Goal: Task Accomplishment & Management: Complete application form

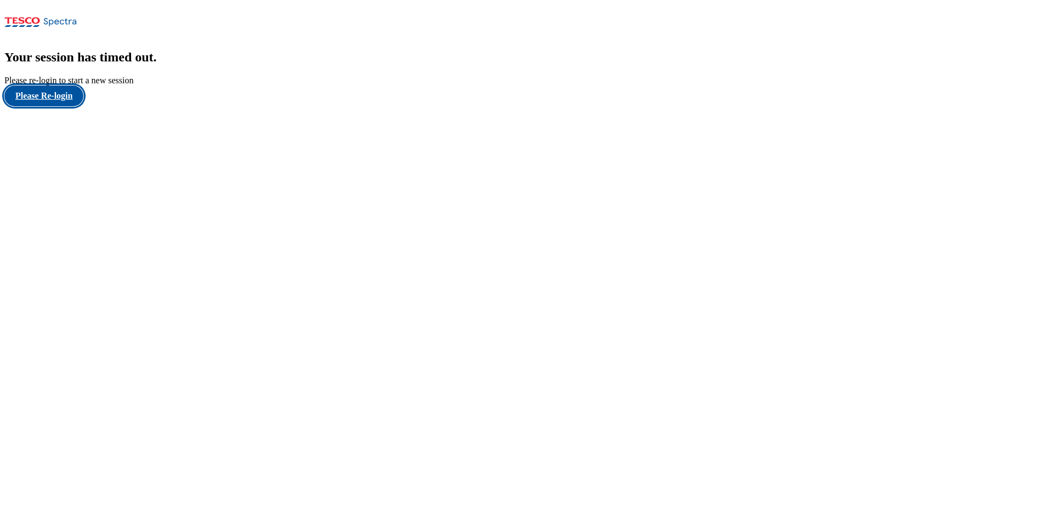
drag, startPoint x: 55, startPoint y: 318, endPoint x: 81, endPoint y: 307, distance: 28.0
click at [55, 106] on button "Please Re-login" at bounding box center [43, 96] width 79 height 21
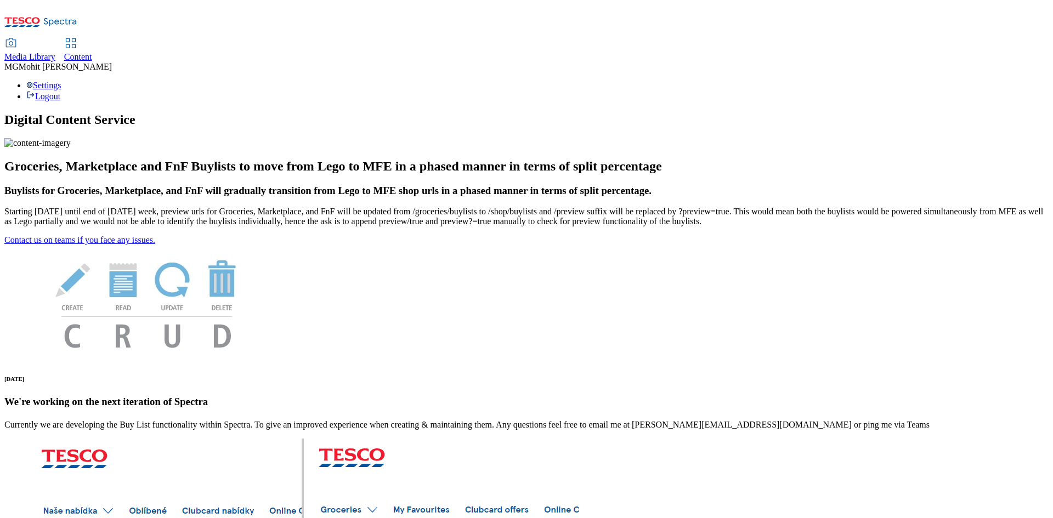
click at [92, 52] on span "Content" at bounding box center [78, 56] width 28 height 9
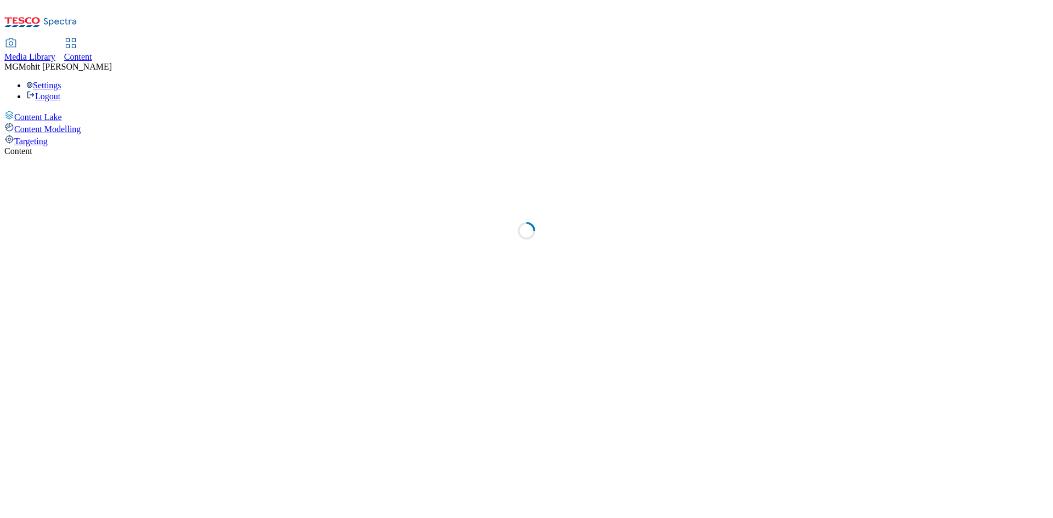
select select "ghs-[GEOGRAPHIC_DATA]"
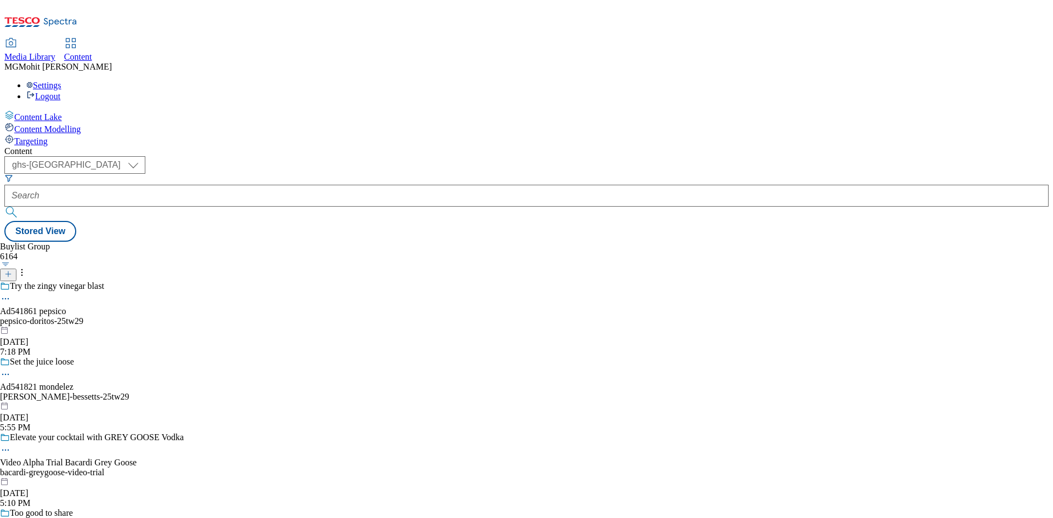
click at [11, 274] on line at bounding box center [7, 274] width 5 height 0
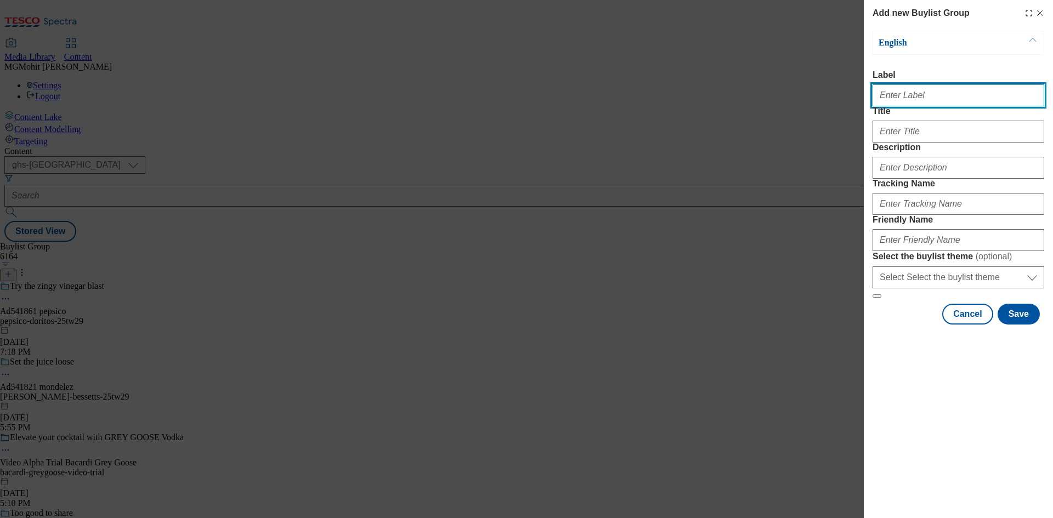
click at [913, 98] on input "Label" at bounding box center [959, 95] width 172 height 22
paste input "Ad541685 premier-foods"
type input "Ad541685 premier-foods"
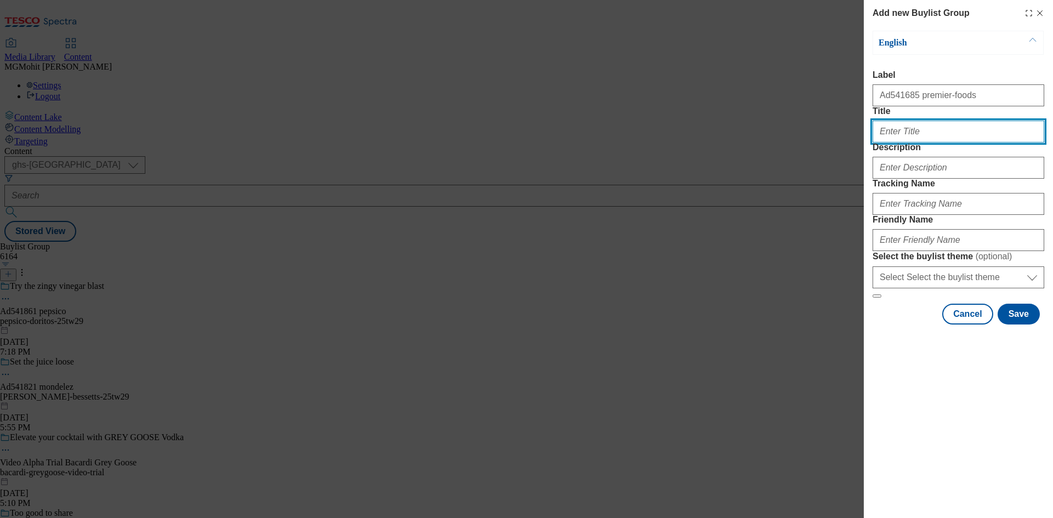
paste input "Little bites, exceedingly big taste"
type input "Little bites, exceedingly big taste"
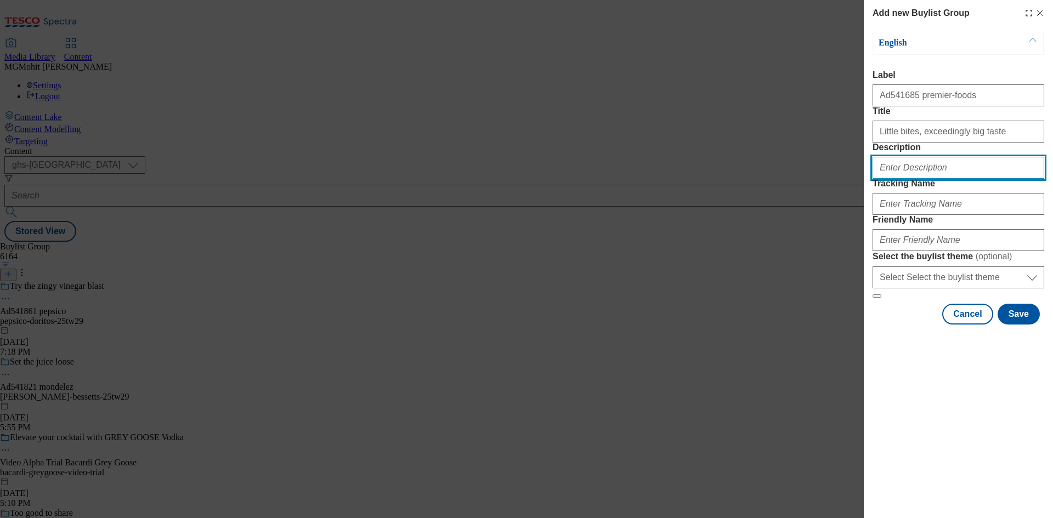
click at [902, 179] on input "Description" at bounding box center [959, 168] width 172 height 22
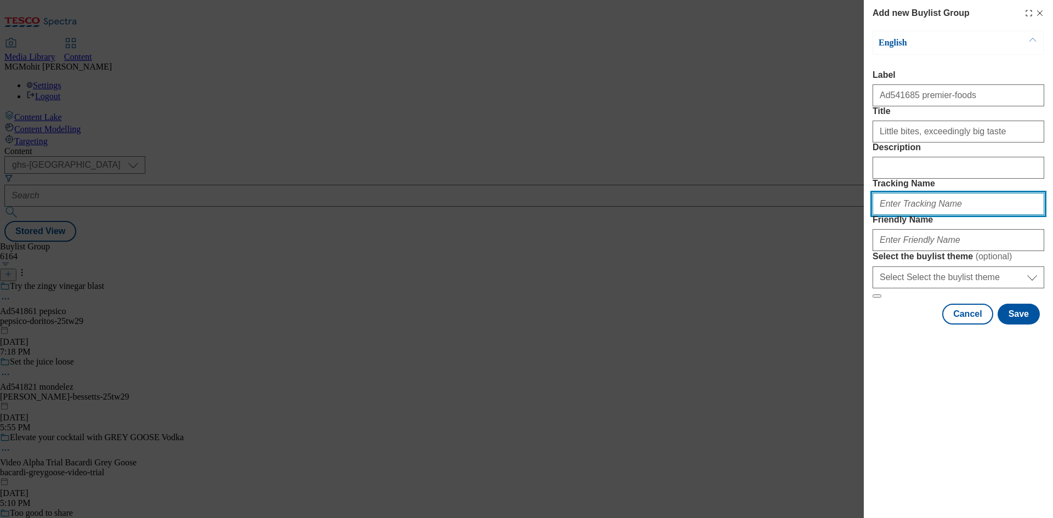
paste input "DH_AD541685"
type input "DH_AD541685"
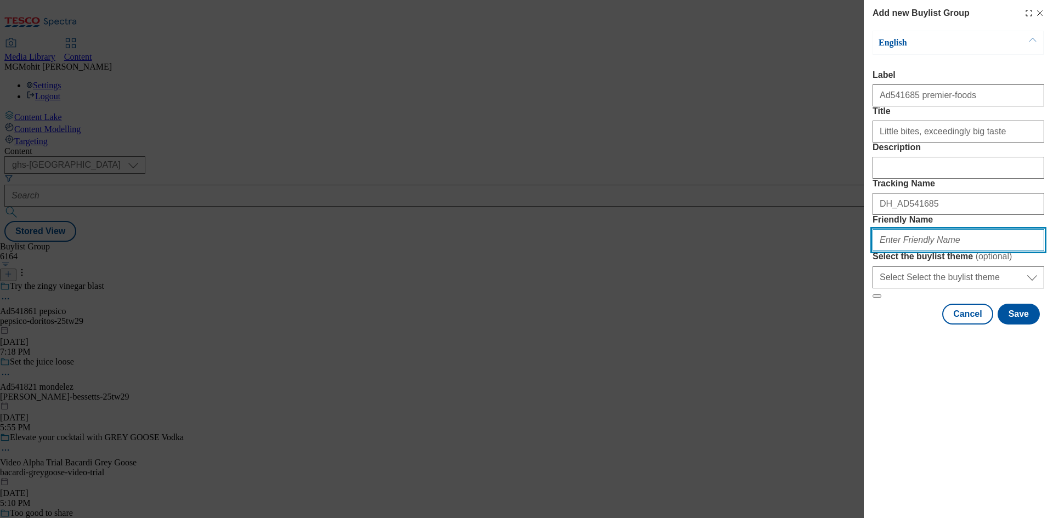
paste input "premier-foods-mr-kipling-25tw29"
type input "premier-foods-mr-kipling-25tw29"
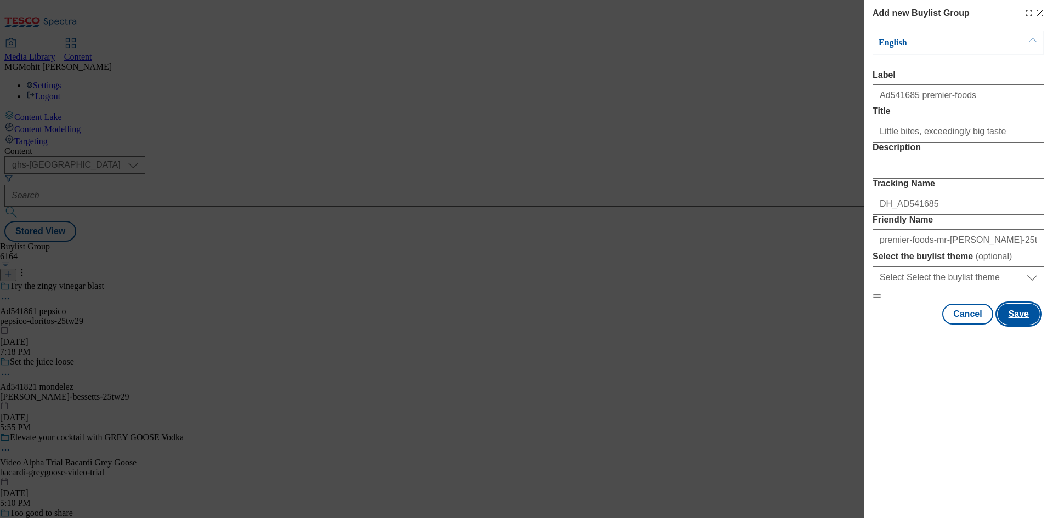
click at [1018, 325] on button "Save" at bounding box center [1019, 314] width 42 height 21
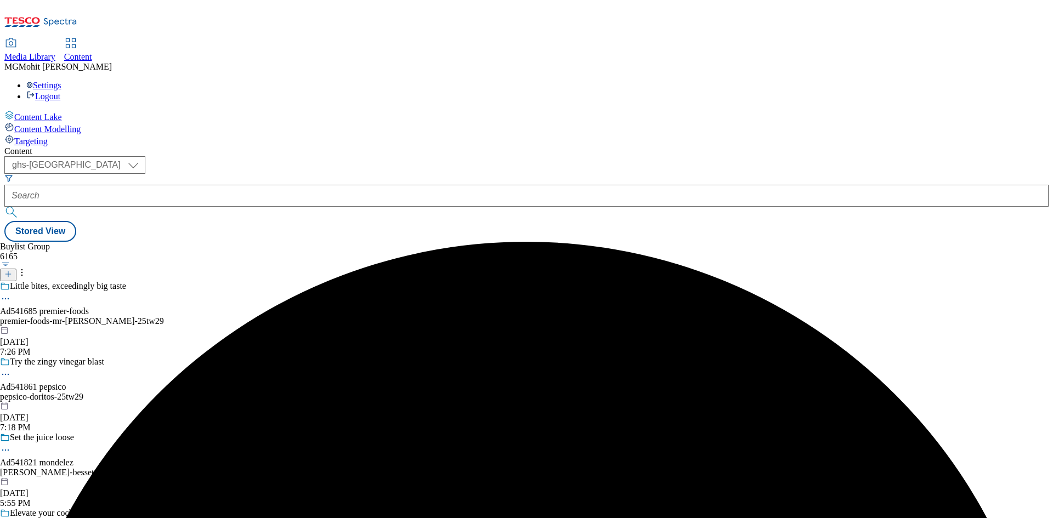
click at [184, 316] on div "premier-foods-mr-kipling-25tw29" at bounding box center [92, 321] width 184 height 10
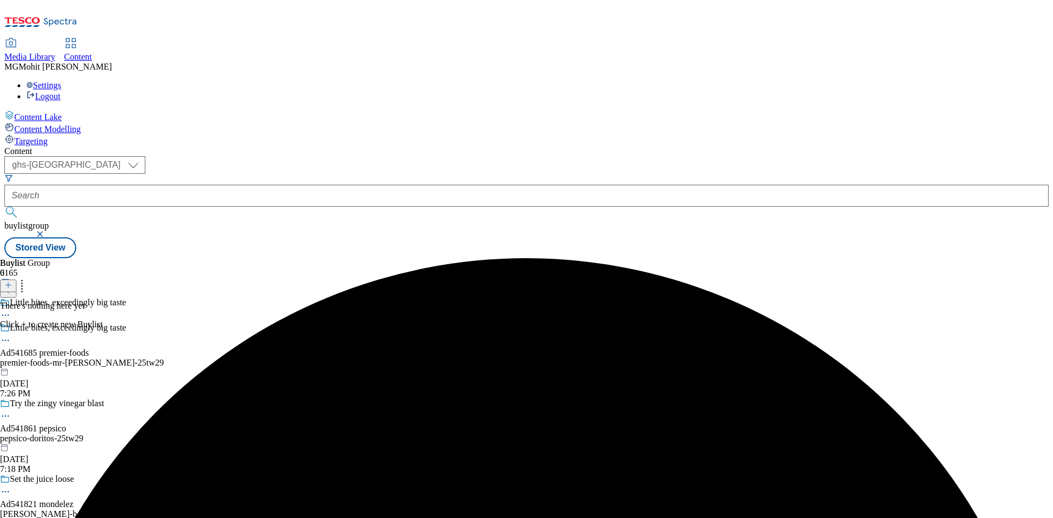
click at [12, 281] on icon at bounding box center [8, 285] width 8 height 8
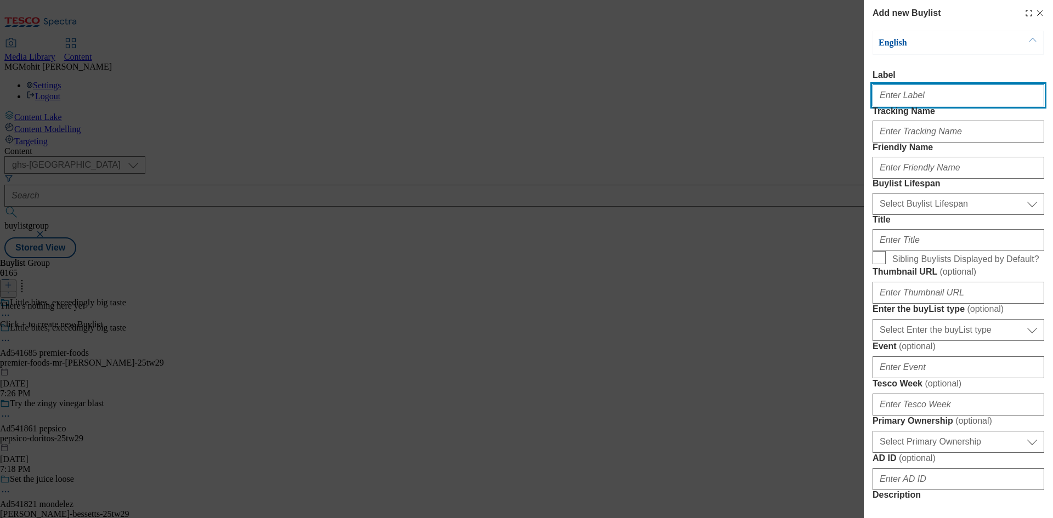
click at [896, 98] on input "Label" at bounding box center [959, 95] width 172 height 22
paste input "Ad541685"
type input "Ad541685"
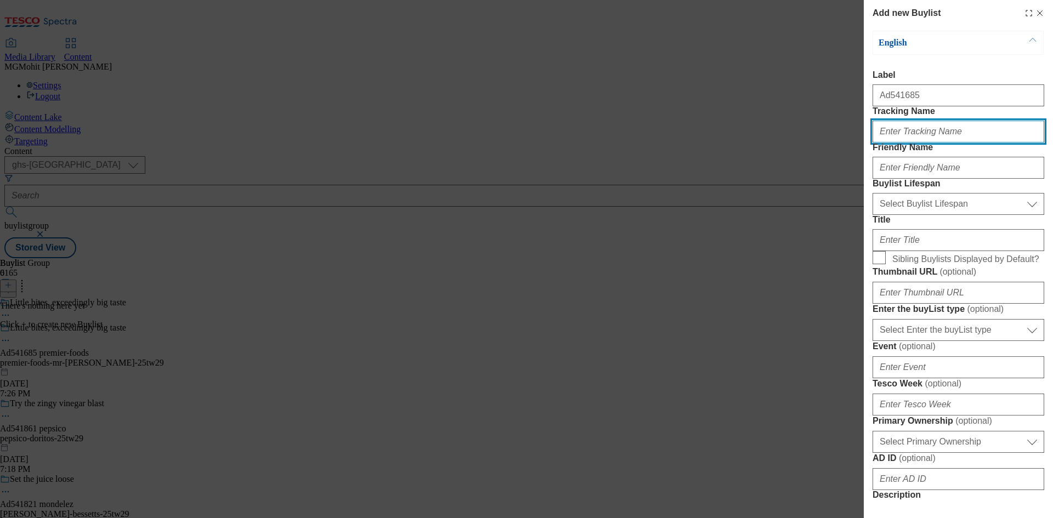
paste input "DH_AD541685"
type input "DH_AD541685"
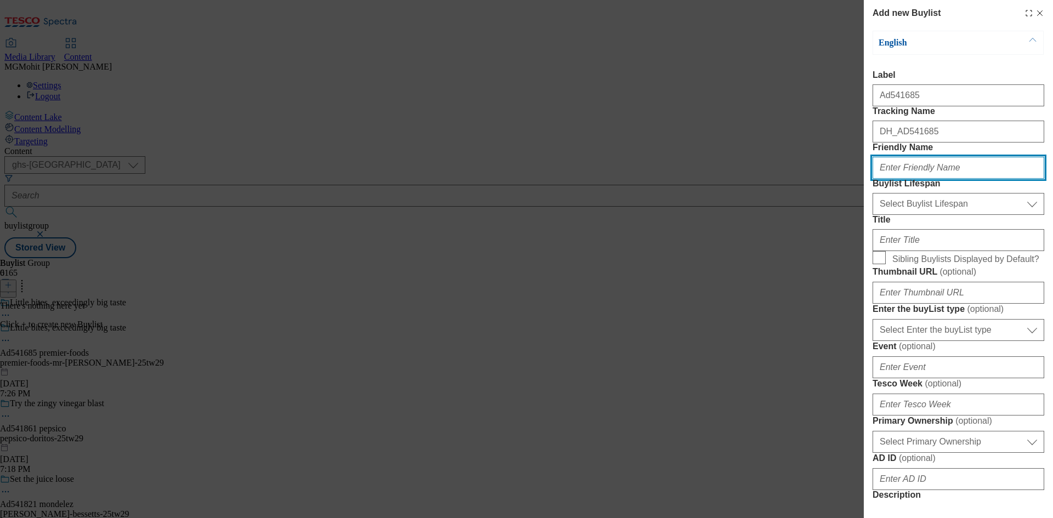
paste input "premier-foods"
type input "premier-foods"
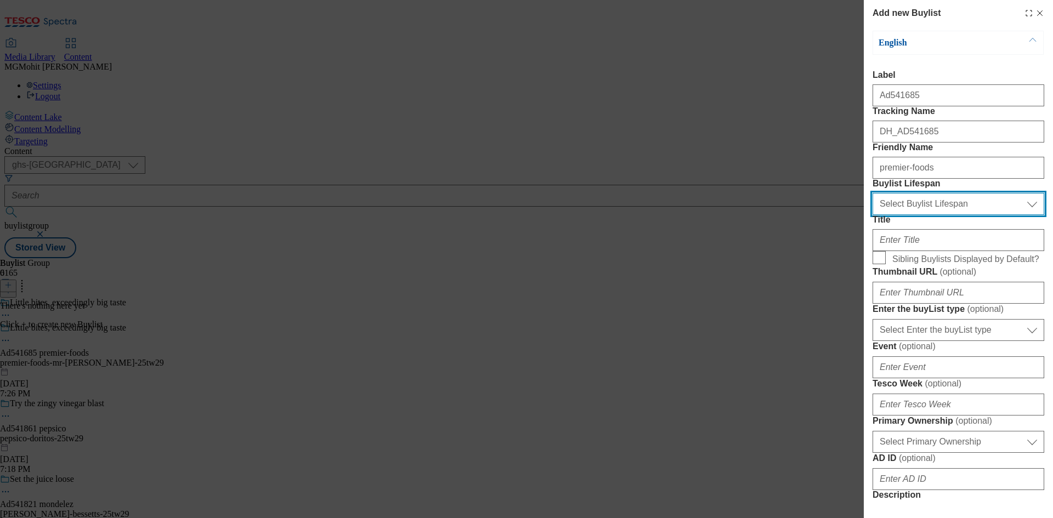
click at [924, 215] on select "Select Buylist Lifespan evergreen seasonal tactical" at bounding box center [959, 204] width 172 height 22
select select "tactical"
click at [873, 215] on select "Select Buylist Lifespan evergreen seasonal tactical" at bounding box center [959, 204] width 172 height 22
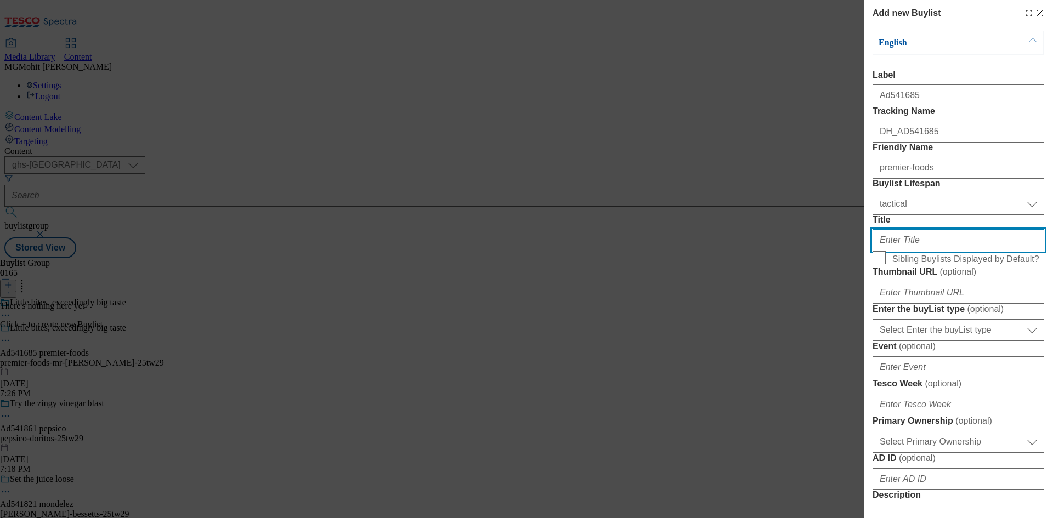
click at [905, 251] on input "Title" at bounding box center [959, 240] width 172 height 22
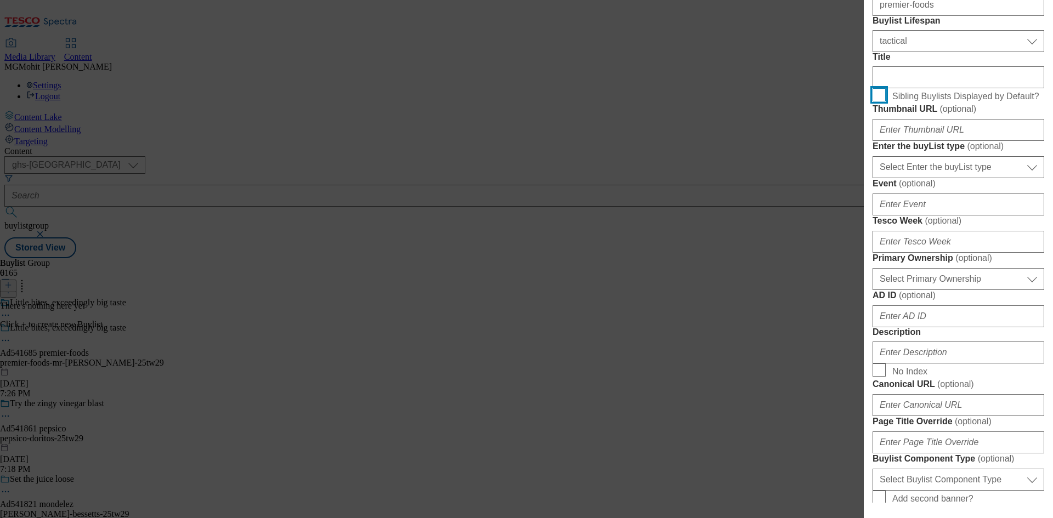
scroll to position [165, 0]
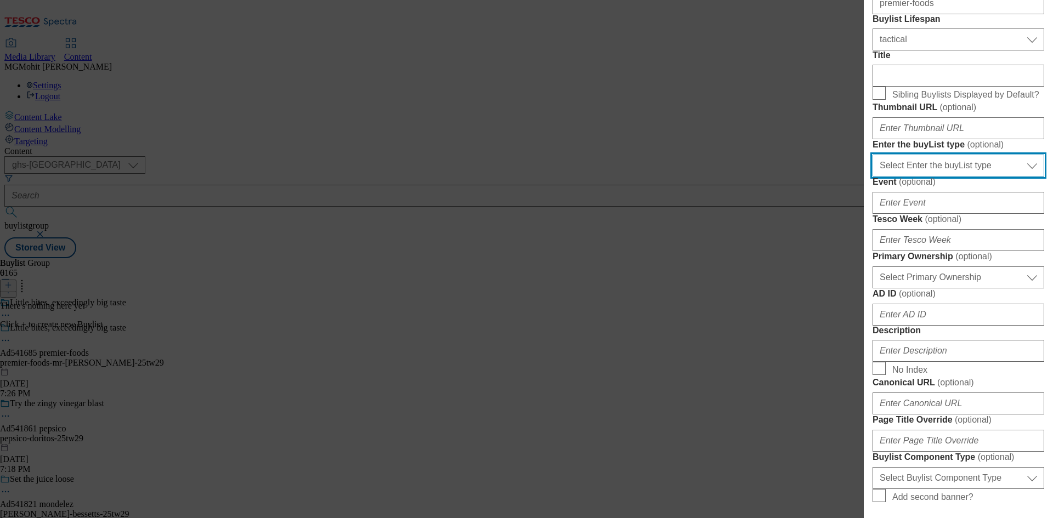
click at [927, 177] on select "Select Enter the buyList type event supplier funded long term >4 weeks supplier…" at bounding box center [959, 166] width 172 height 22
select select "supplier funded short term 1-3 weeks"
click at [873, 177] on select "Select Enter the buyList type event supplier funded long term >4 weeks supplier…" at bounding box center [959, 166] width 172 height 22
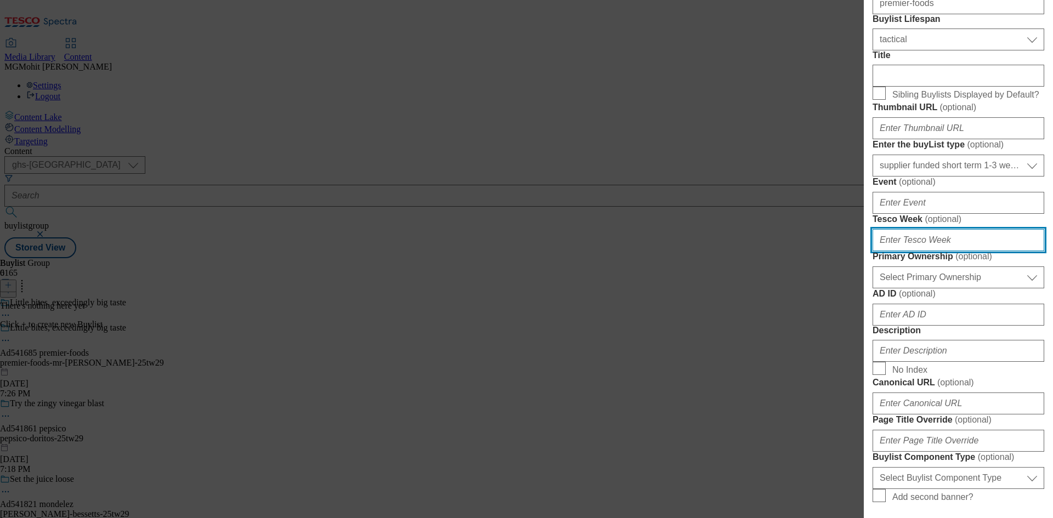
click at [908, 251] on input "Tesco Week ( optional )" at bounding box center [959, 240] width 172 height 22
type input "29"
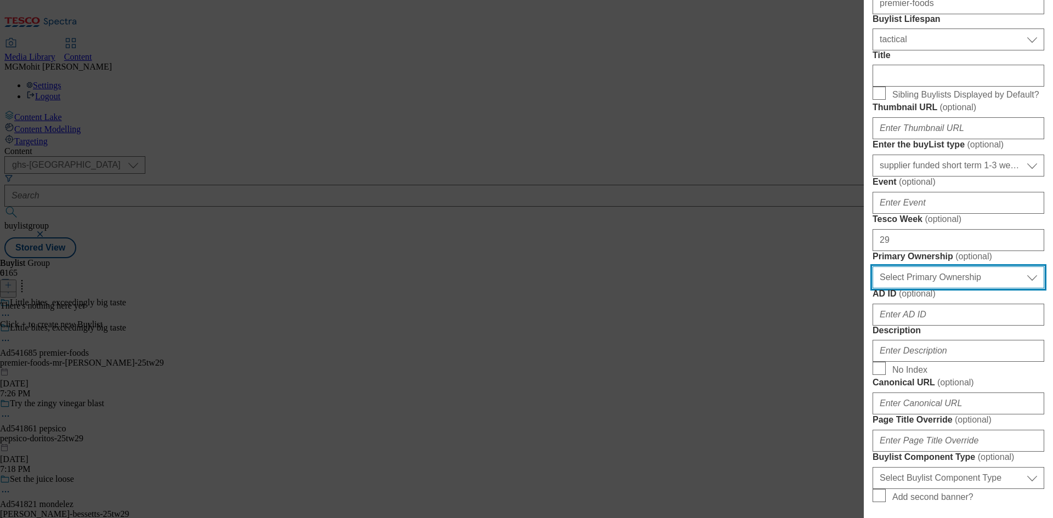
scroll to position [274, 0]
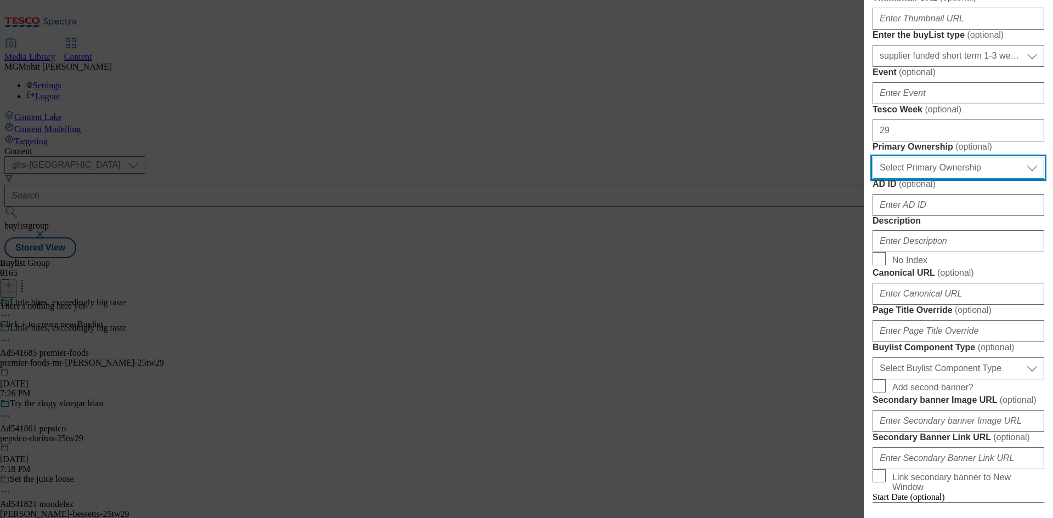
click at [933, 179] on select "Select Primary Ownership tesco dunnhumby" at bounding box center [959, 168] width 172 height 22
select select "dunnhumby"
click at [873, 179] on select "Select Primary Ownership tesco dunnhumby" at bounding box center [959, 168] width 172 height 22
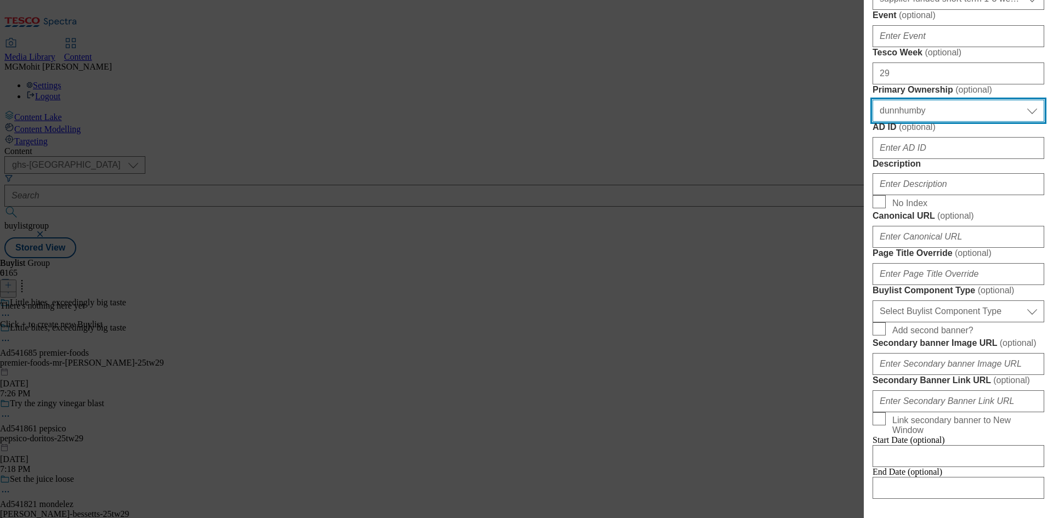
scroll to position [384, 0]
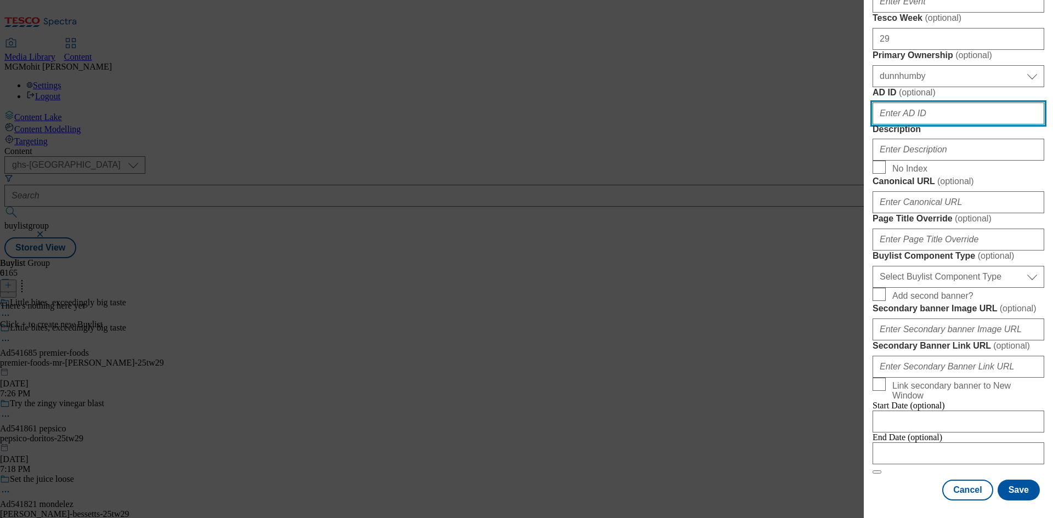
click at [927, 124] on input "AD ID ( optional )" at bounding box center [959, 114] width 172 height 22
paste input "541685"
type input "541685"
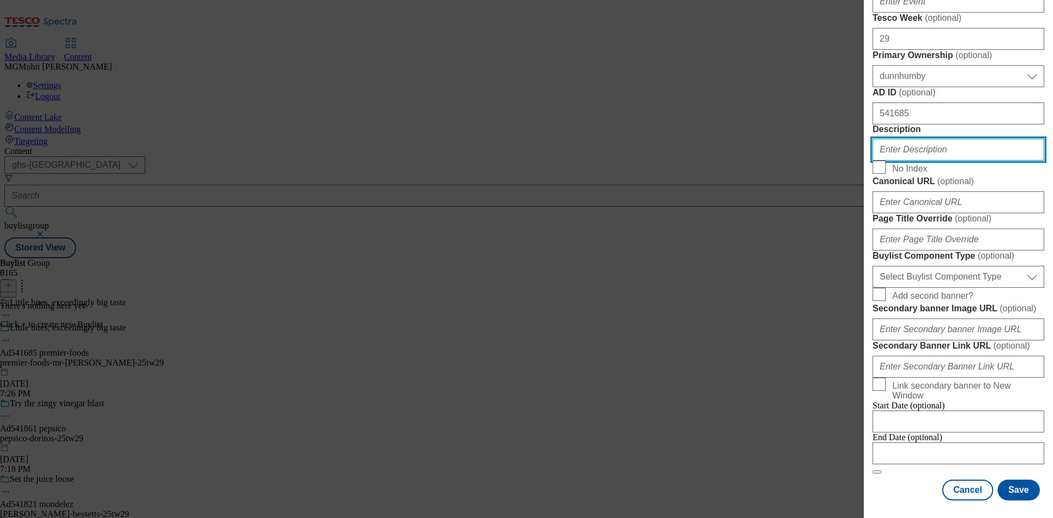
click at [921, 161] on input "Description" at bounding box center [959, 150] width 172 height 22
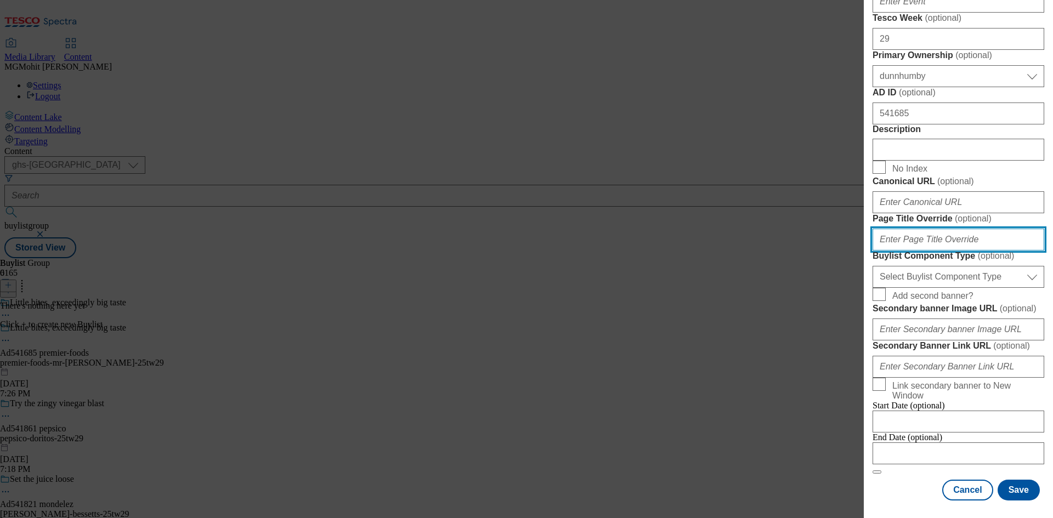
click at [975, 251] on input "Page Title Override ( optional )" at bounding box center [959, 240] width 172 height 22
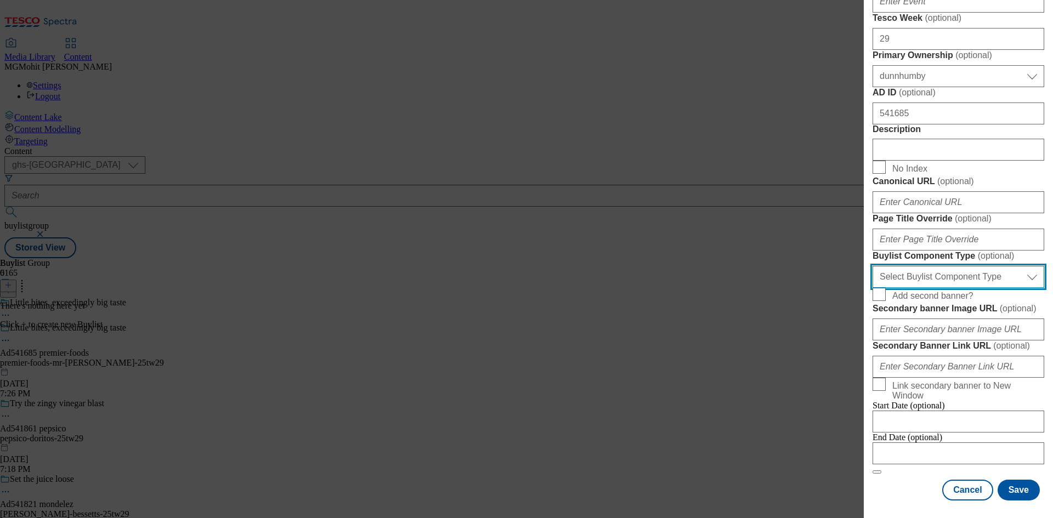
click at [966, 288] on select "Select Buylist Component Type Banner Competition Header Meal" at bounding box center [959, 277] width 172 height 22
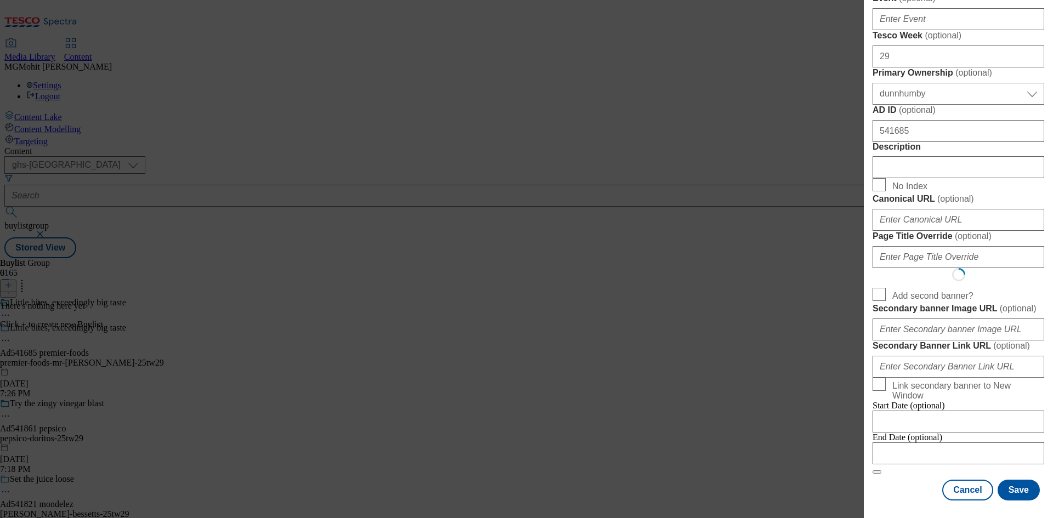
select select "Banner"
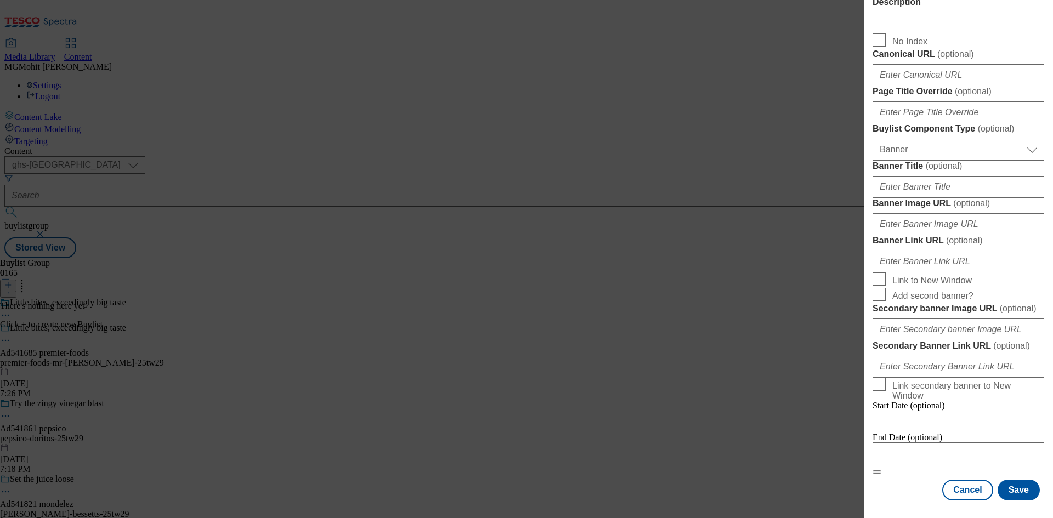
scroll to position [961, 0]
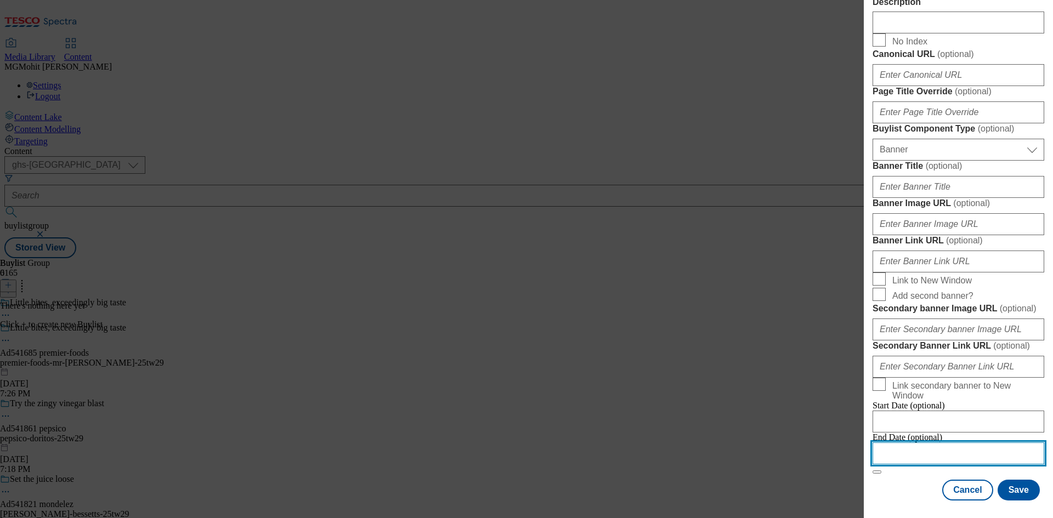
click at [928, 443] on input "Modal" at bounding box center [959, 454] width 172 height 22
select select "2025"
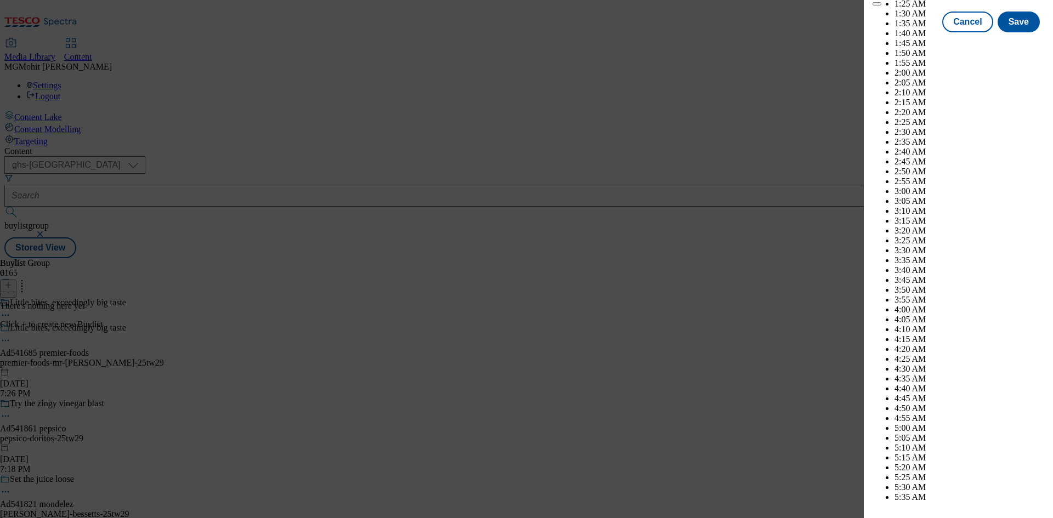
scroll to position [4722, 0]
select select "November"
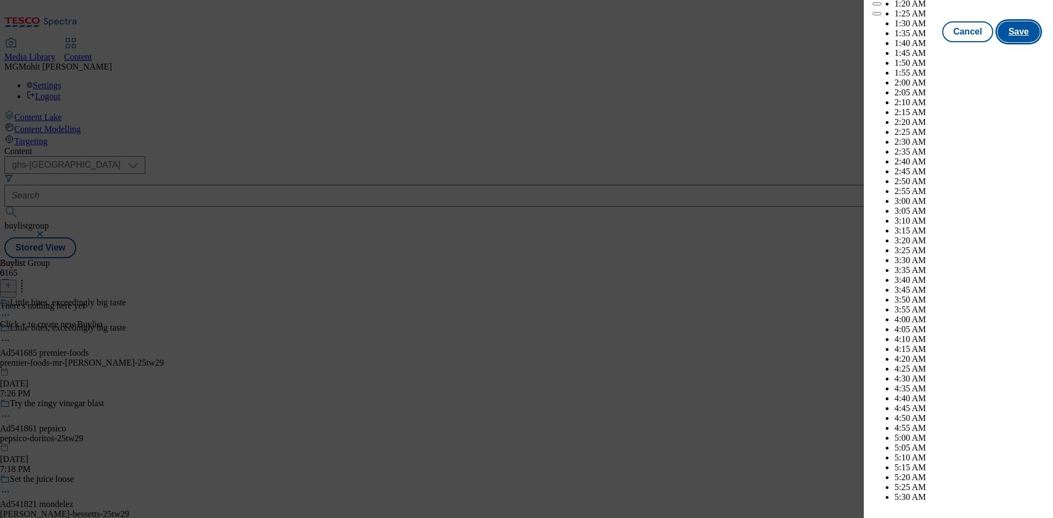
click at [1011, 42] on button "Save" at bounding box center [1019, 31] width 42 height 21
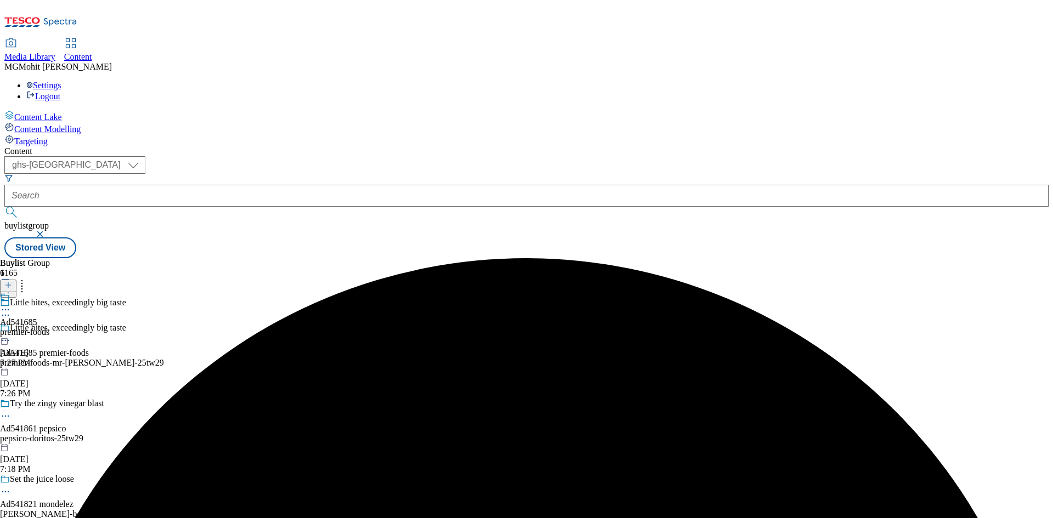
click at [49, 327] on div "premier-foods" at bounding box center [24, 332] width 49 height 10
click at [12, 281] on icon at bounding box center [8, 285] width 8 height 8
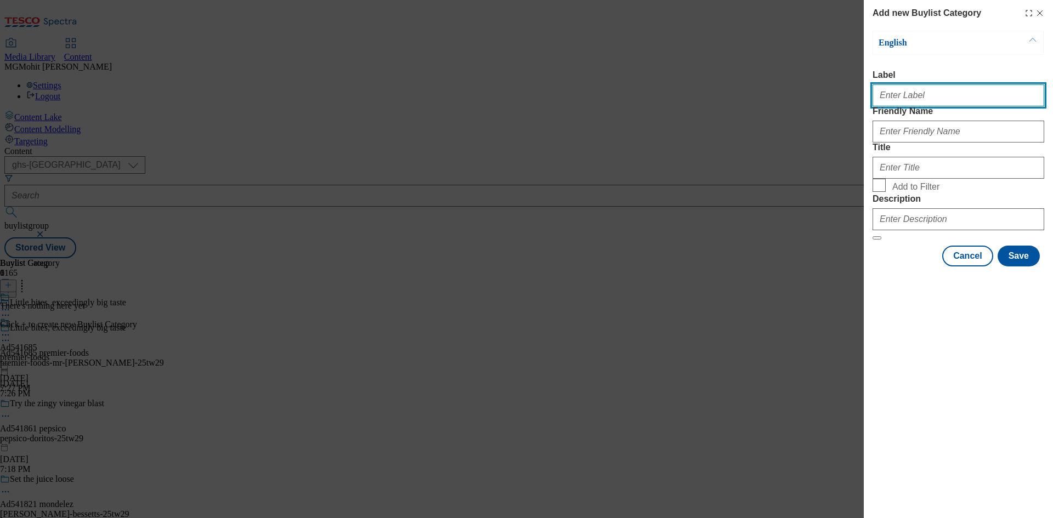
click at [919, 102] on input "Label" at bounding box center [959, 95] width 172 height 22
paste input "Ad541685"
type input "Ad541685"
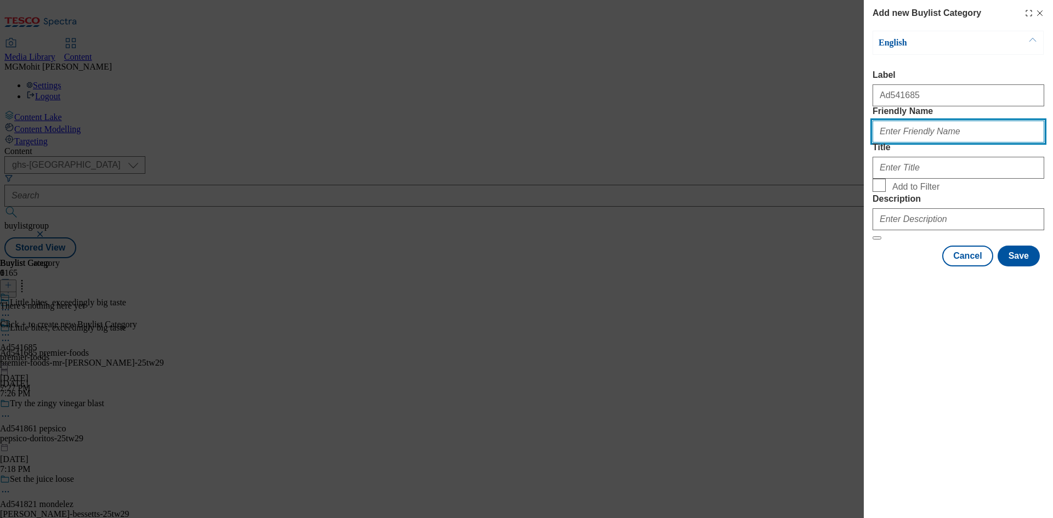
paste input "premier-foods-mr-kipling"
type input "premier-foods-mr-kipling"
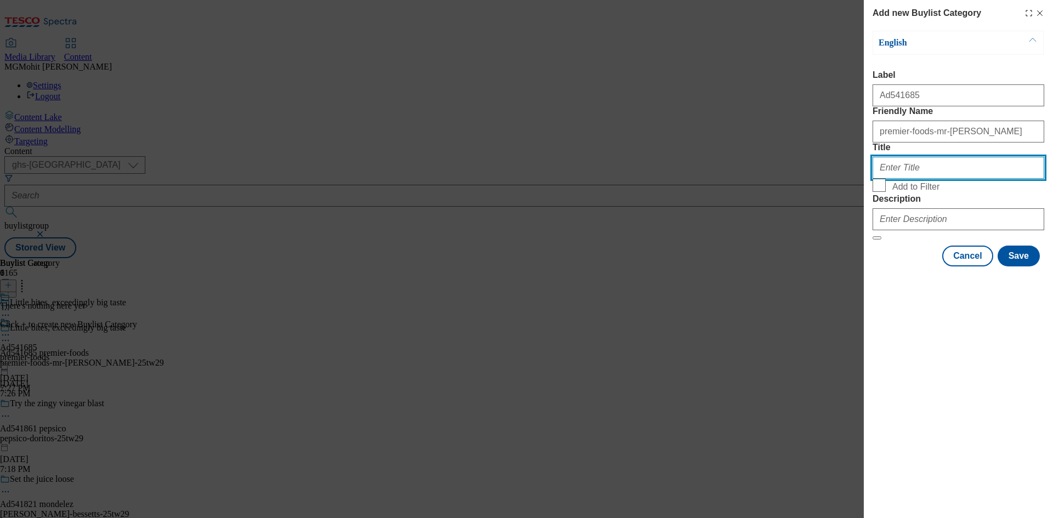
click at [899, 179] on input "Title" at bounding box center [959, 168] width 172 height 22
paste input "Premier Foods"
type input "Premier Foods"
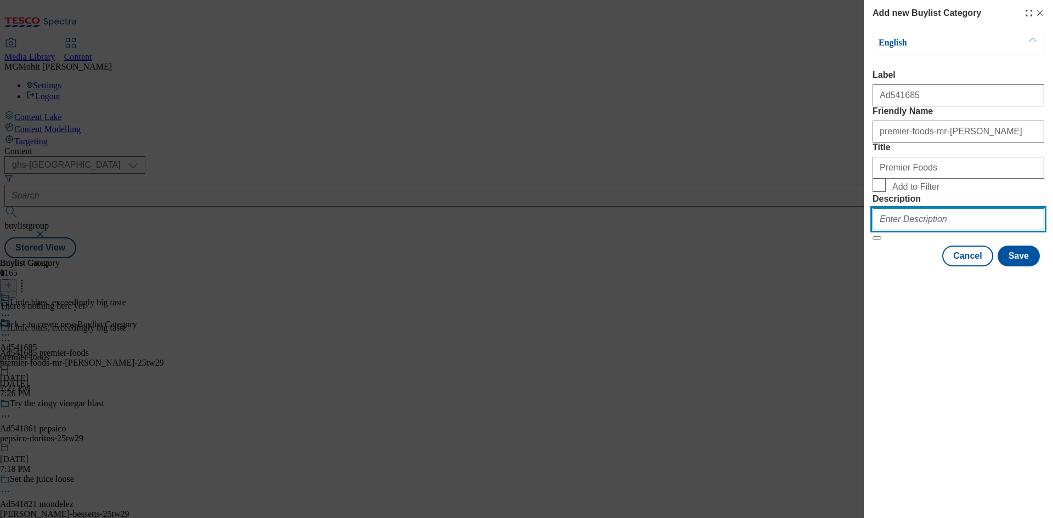
click at [902, 230] on input "Description" at bounding box center [959, 219] width 172 height 22
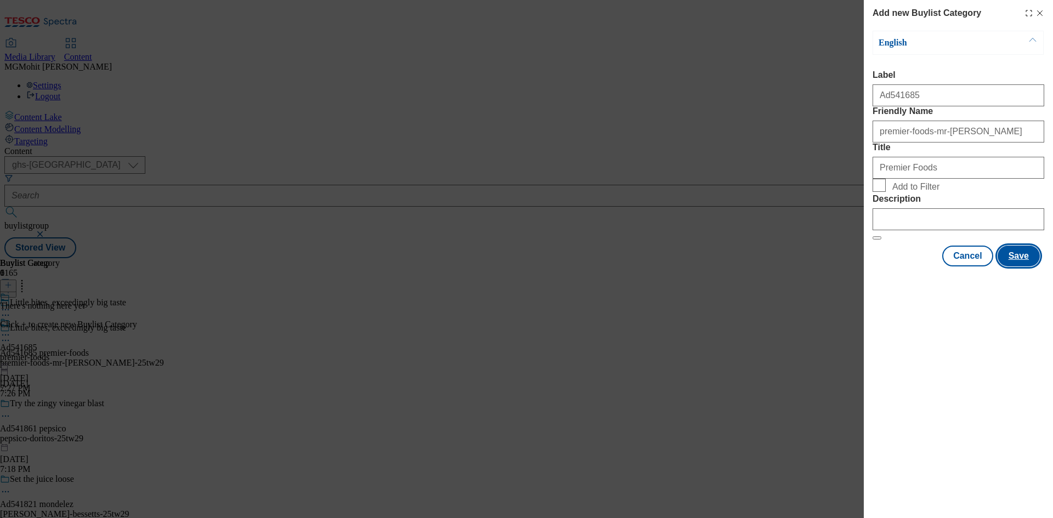
click at [1017, 267] on button "Save" at bounding box center [1019, 256] width 42 height 21
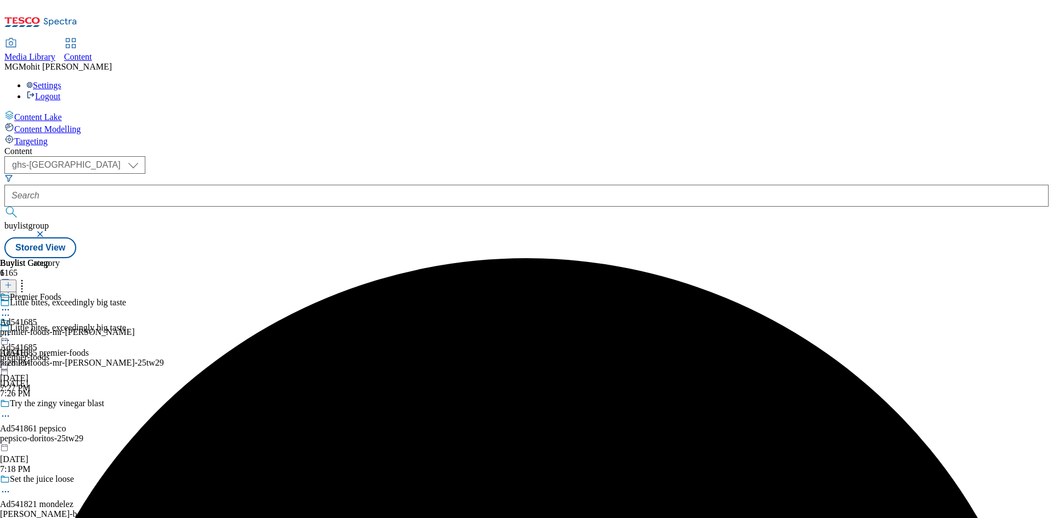
click at [135, 327] on div "premier-foods-mr-kipling" at bounding box center [67, 332] width 135 height 10
click at [12, 281] on icon at bounding box center [8, 285] width 8 height 8
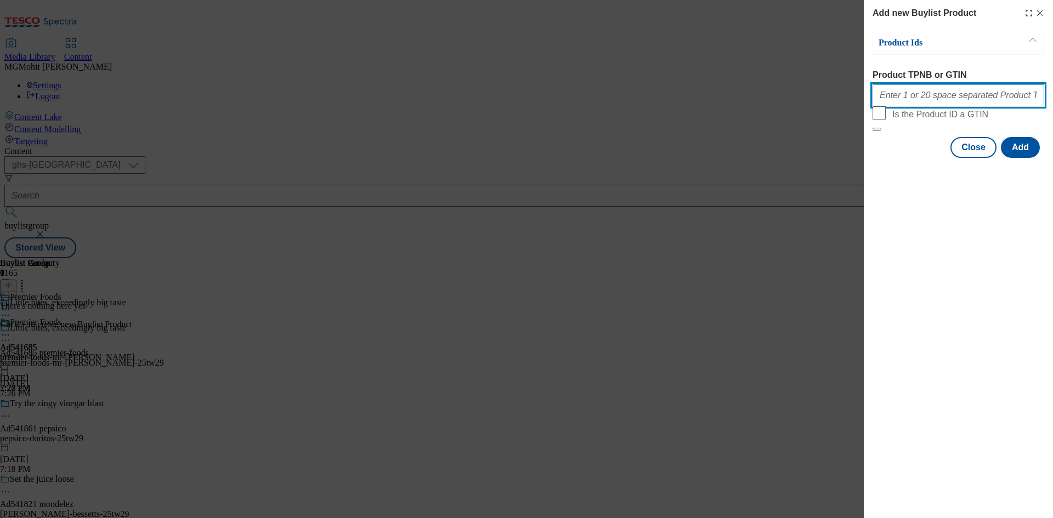
click at [914, 99] on input "Product TPNB or GTIN" at bounding box center [959, 95] width 172 height 22
paste input "96873323 97017069 97124604"
type input "96873323 97017069 97124604"
click at [1032, 158] on button "Add" at bounding box center [1020, 147] width 39 height 21
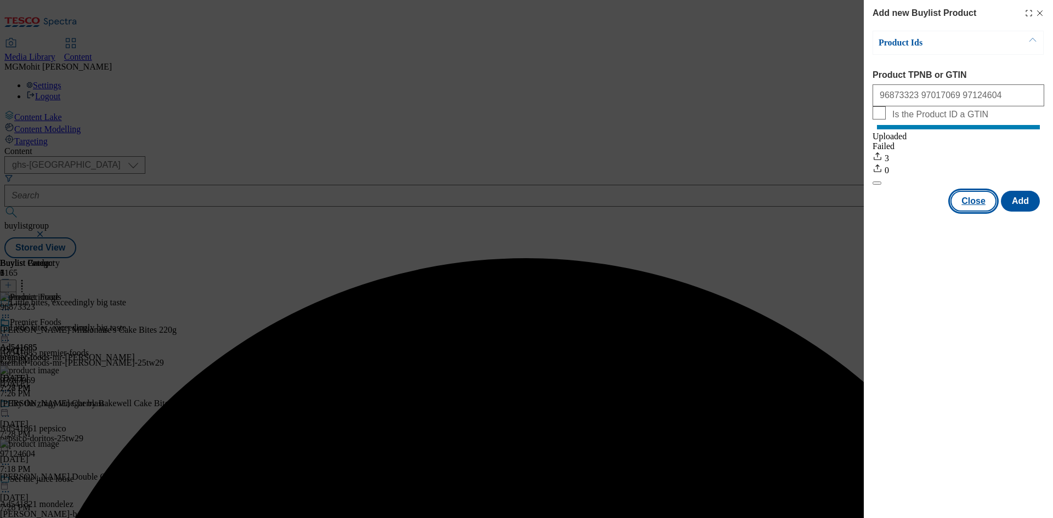
click at [966, 210] on button "Close" at bounding box center [973, 201] width 46 height 21
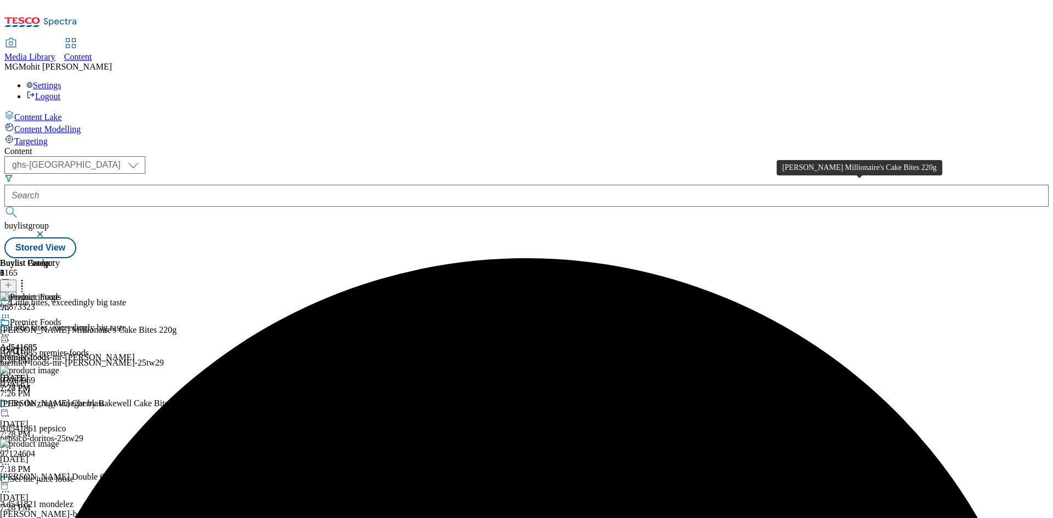
click at [177, 325] on div "Mr Kipling Millionaire's Cake Bites 220g" at bounding box center [88, 330] width 177 height 10
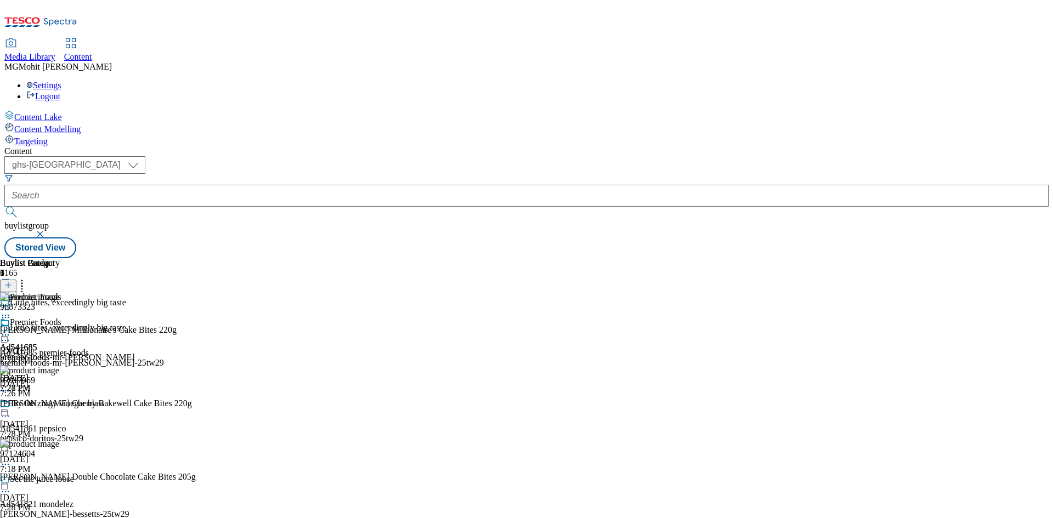
click at [11, 330] on icon at bounding box center [5, 335] width 11 height 11
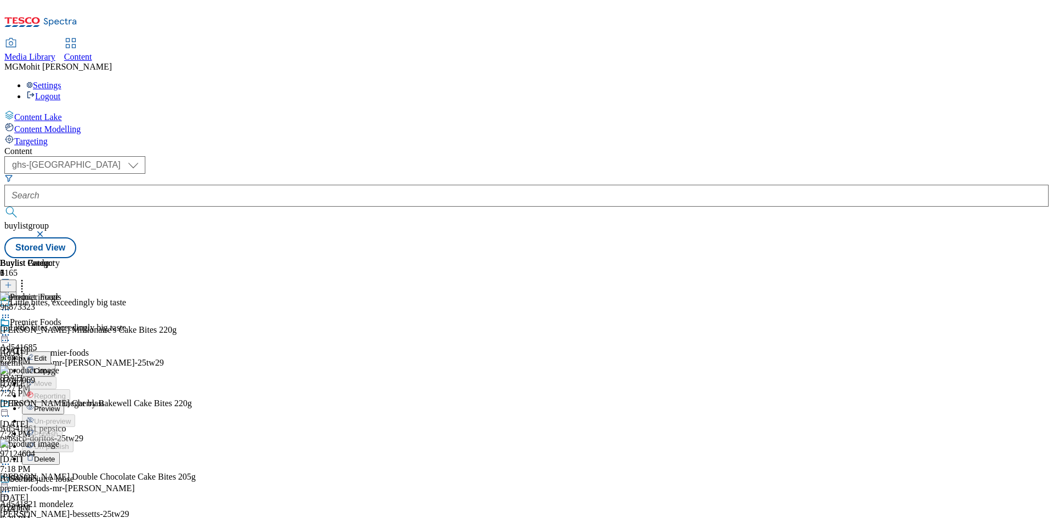
click at [47, 354] on span "Edit" at bounding box center [40, 358] width 13 height 8
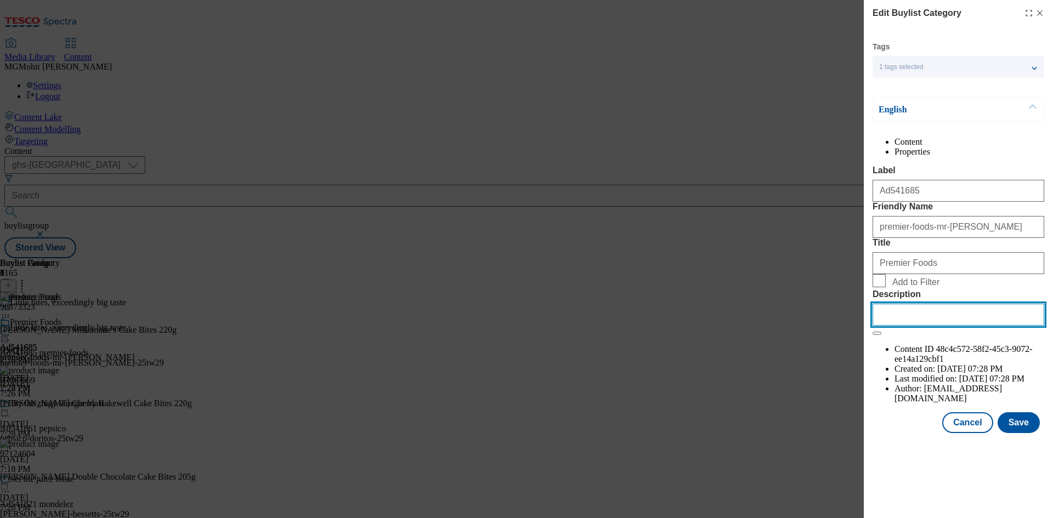
click at [953, 326] on input "Description" at bounding box center [959, 315] width 172 height 22
paste input "Mr Kipling Millionaire's Cake Bites 220g"
type input "Mr Kipling Millionaire's Cake Bites 220g"
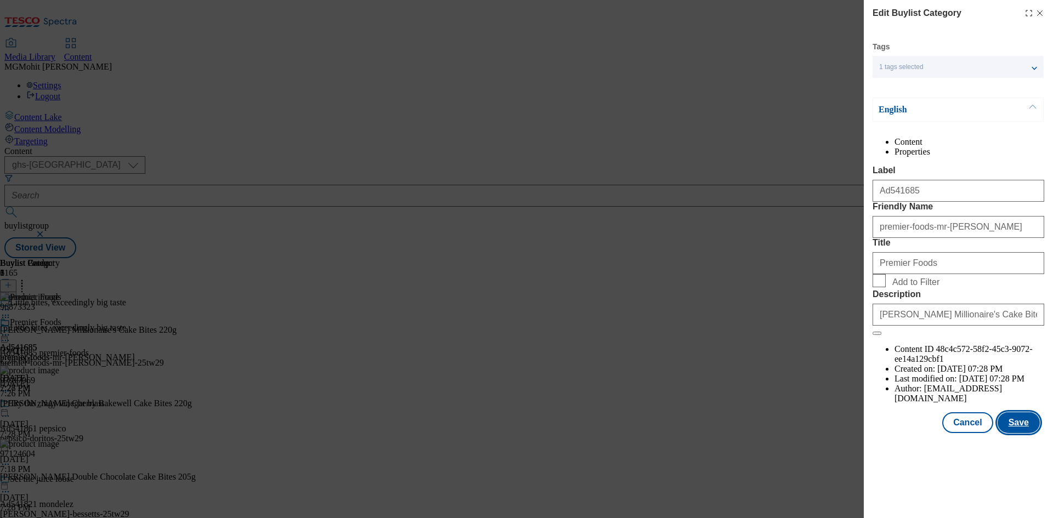
click at [1009, 433] on button "Save" at bounding box center [1019, 422] width 42 height 21
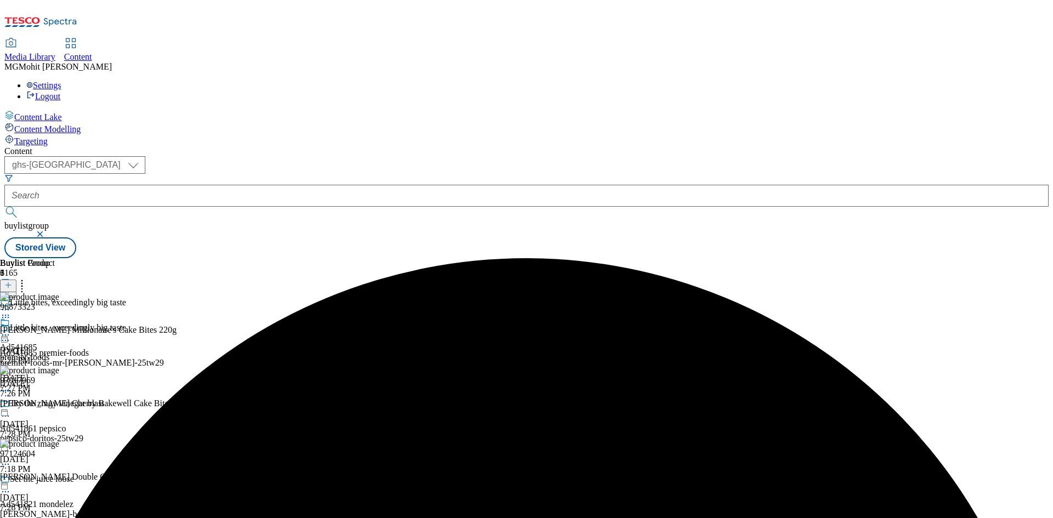
click at [11, 330] on icon at bounding box center [5, 335] width 11 height 11
click at [47, 354] on span "Edit" at bounding box center [40, 358] width 13 height 8
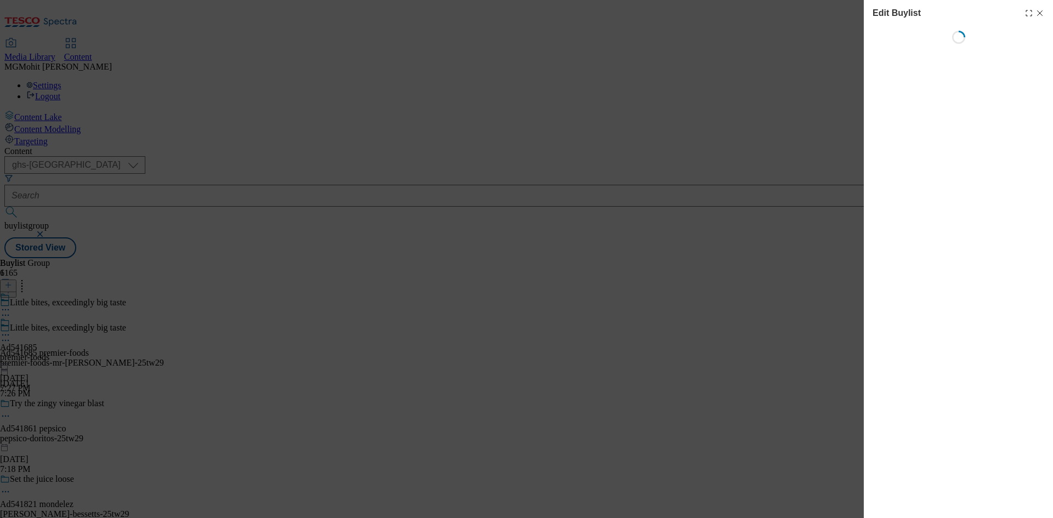
select select "tactical"
select select "supplier funded short term 1-3 weeks"
select select "dunnhumby"
select select "Banner"
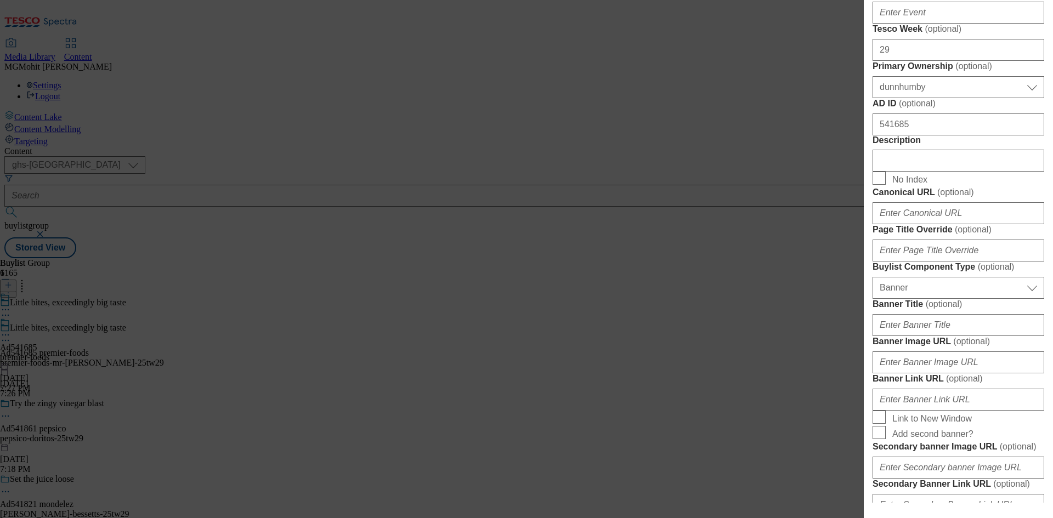
scroll to position [603, 0]
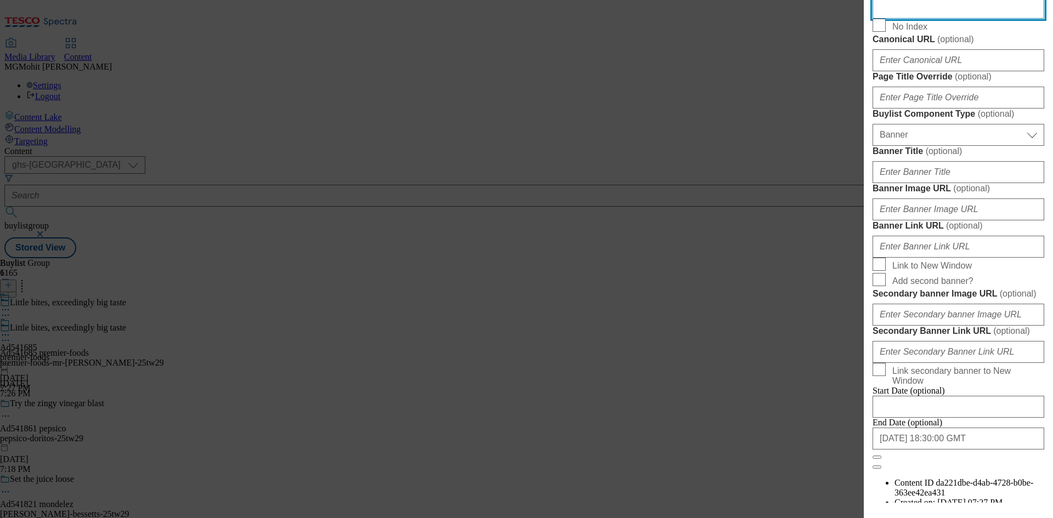
click at [910, 19] on input "Description" at bounding box center [959, 8] width 172 height 22
paste input "Mr Kipling Millionaire's Cake Bites 220g"
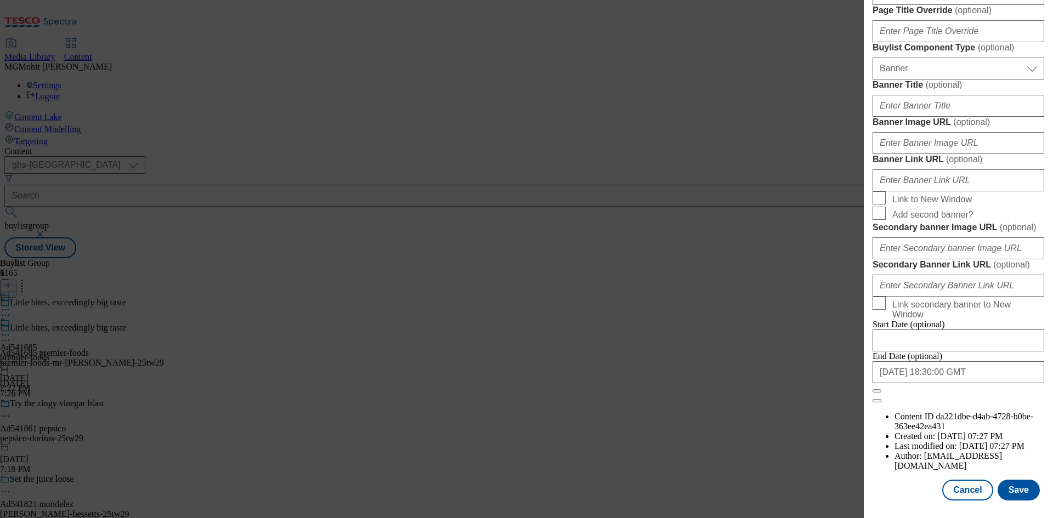
scroll to position [1077, 0]
type input "Mr Kipling Millionaire's Cake Bites 220g"
click at [1014, 491] on button "Save" at bounding box center [1019, 490] width 42 height 21
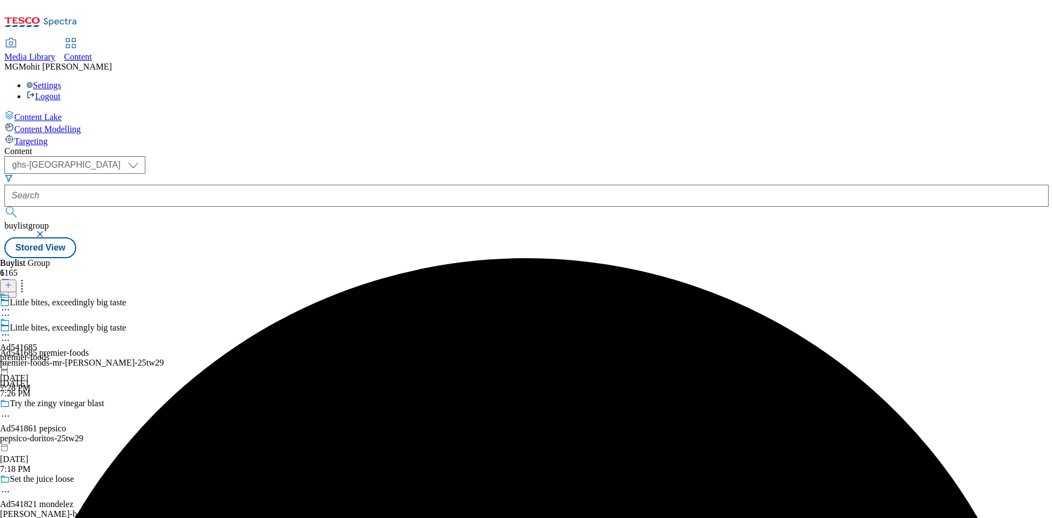
click at [49, 353] on div "premier-foods" at bounding box center [24, 358] width 49 height 10
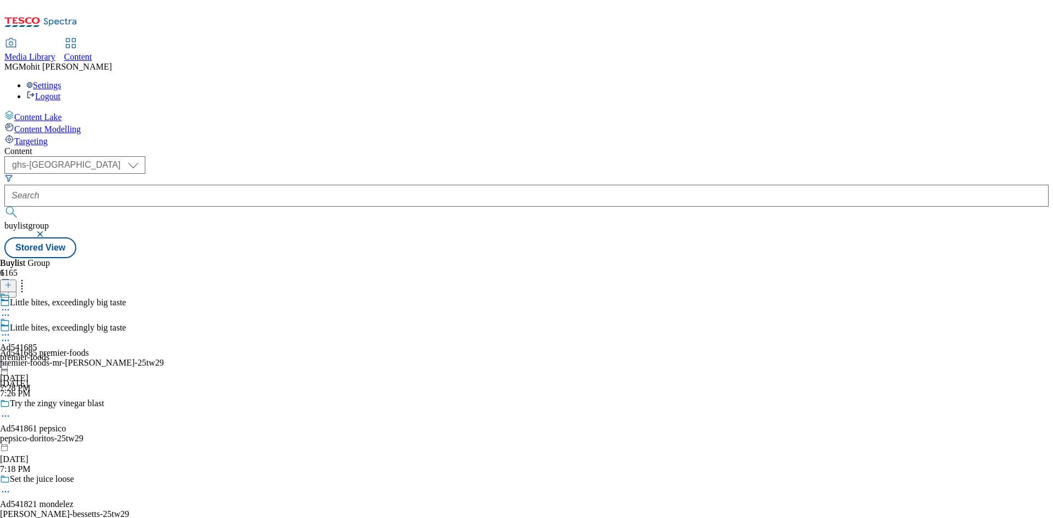
click at [49, 353] on div "premier-foods" at bounding box center [24, 358] width 49 height 10
click at [49, 318] on div "Ad541685 premier-foods Sep 5, 2025 7:28 PM" at bounding box center [24, 356] width 49 height 76
click at [11, 330] on icon at bounding box center [5, 335] width 11 height 11
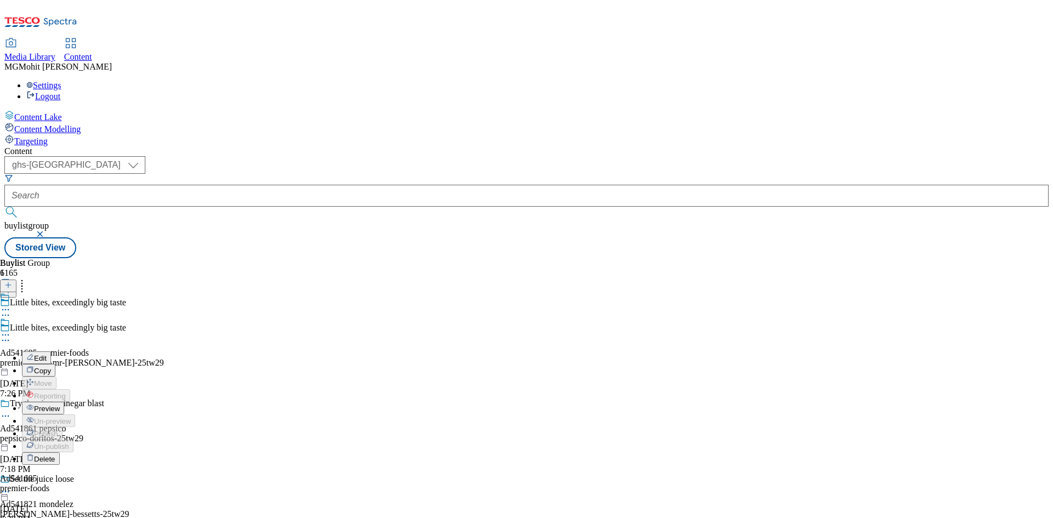
click at [47, 354] on span "Edit" at bounding box center [40, 358] width 13 height 8
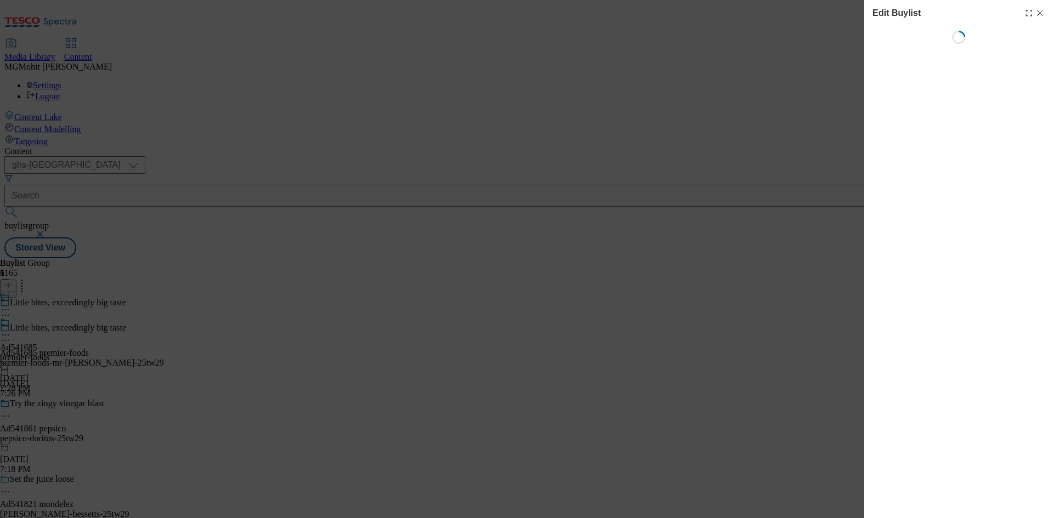
select select "tactical"
select select "supplier funded short term 1-3 weeks"
select select "dunnhumby"
select select "Banner"
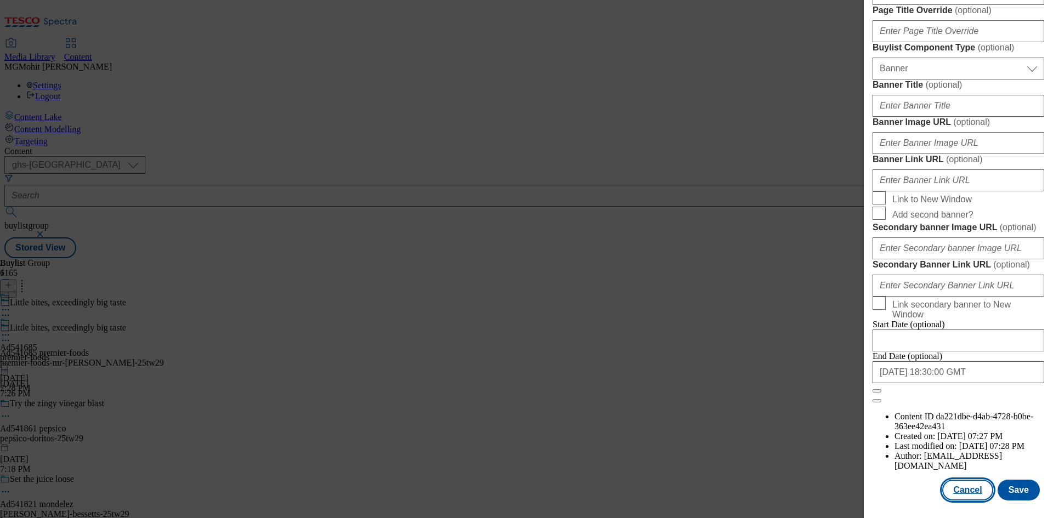
click at [964, 489] on button "Cancel" at bounding box center [967, 490] width 50 height 21
select select "tactical"
select select "supplier funded short term 1-3 weeks"
select select "dunnhumby"
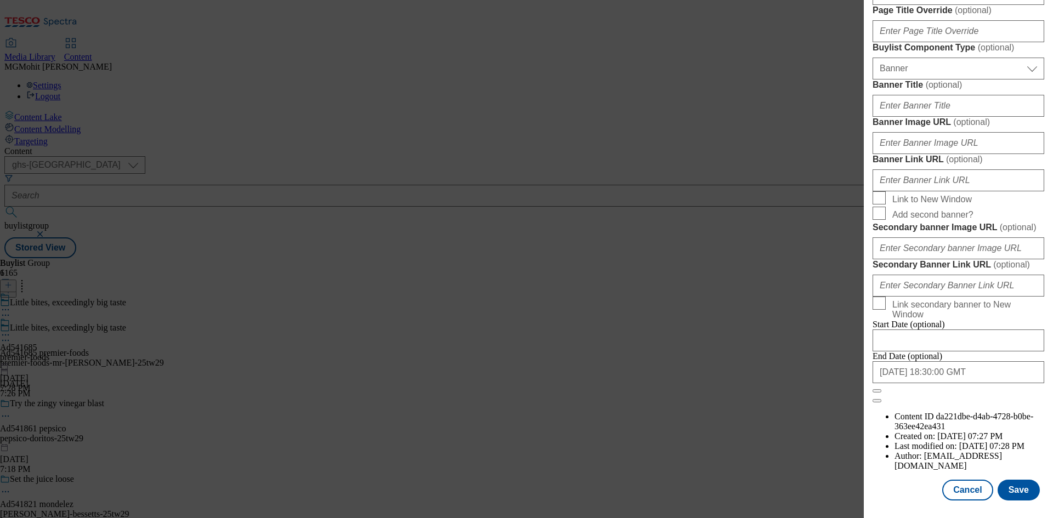
select select "Banner"
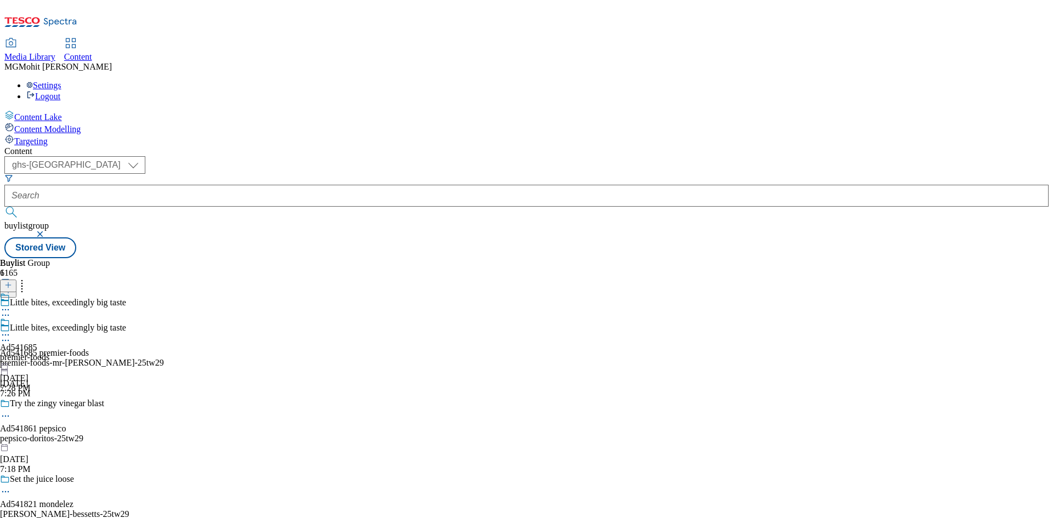
click at [7, 335] on circle at bounding box center [6, 336] width 2 height 2
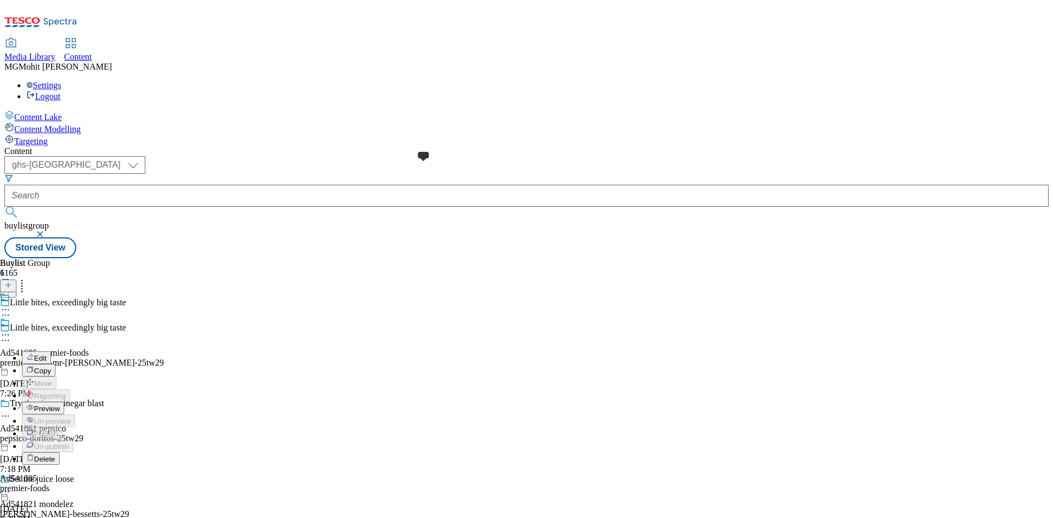
click at [10, 318] on span at bounding box center [10, 324] width 0 height 12
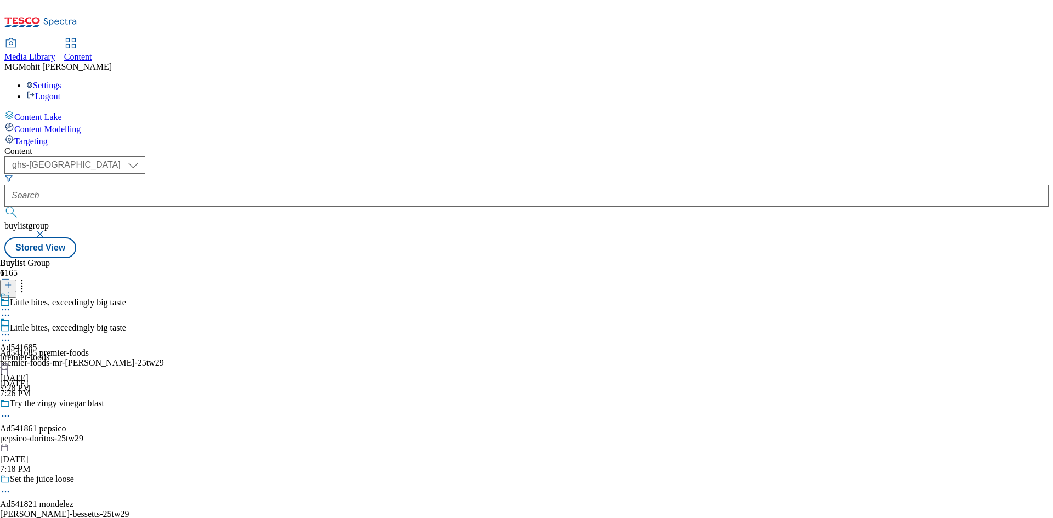
click at [49, 318] on div "Ad541685 premier-foods Sep 5, 2025 7:28 PM" at bounding box center [24, 356] width 49 height 76
click at [11, 335] on icon at bounding box center [5, 340] width 11 height 11
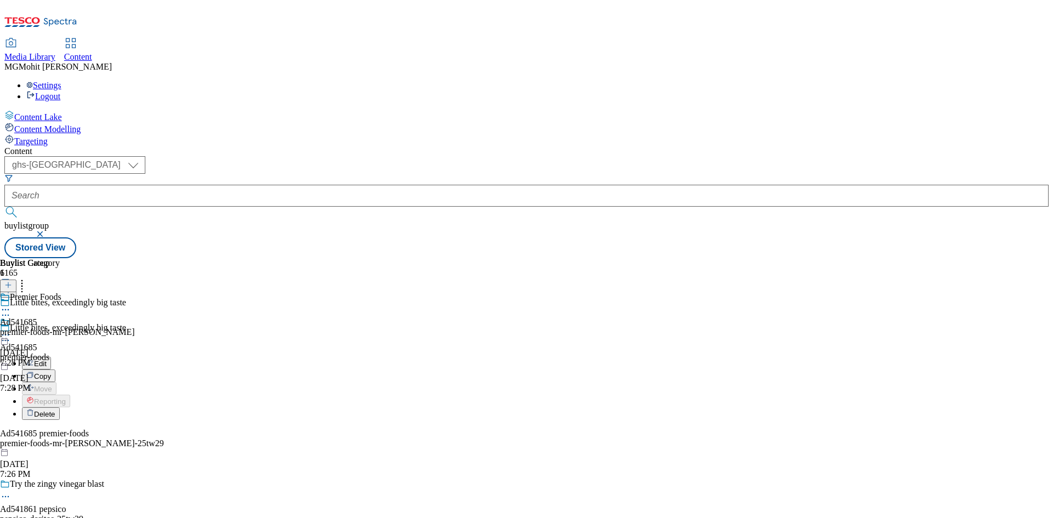
click at [47, 360] on span "Edit" at bounding box center [40, 364] width 13 height 8
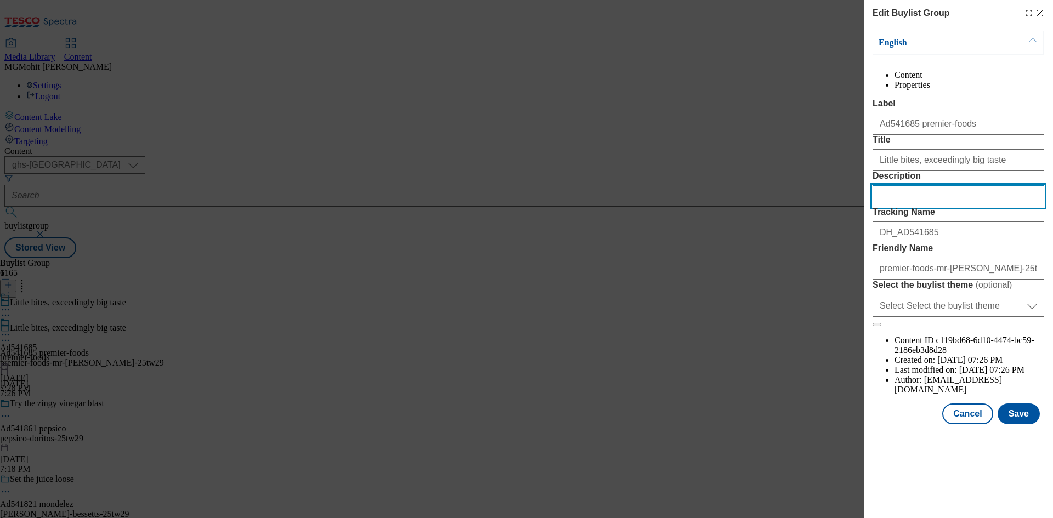
click at [927, 207] on input "Description" at bounding box center [959, 196] width 172 height 22
paste input "Mr Kipling Millionaire's Cake Bites 220g"
type input "Mr Kipling Millionaire's Cake Bites 220g"
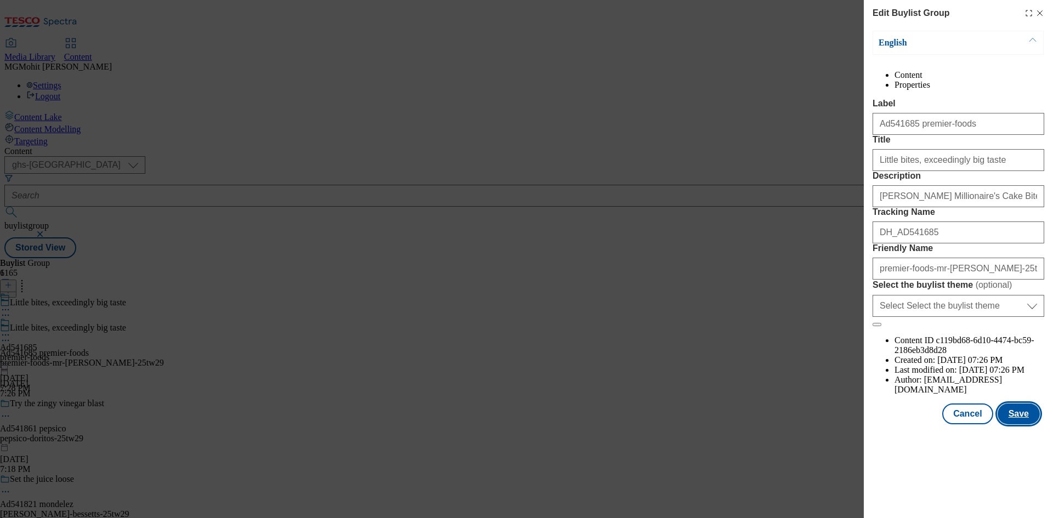
click at [1023, 424] on button "Save" at bounding box center [1019, 414] width 42 height 21
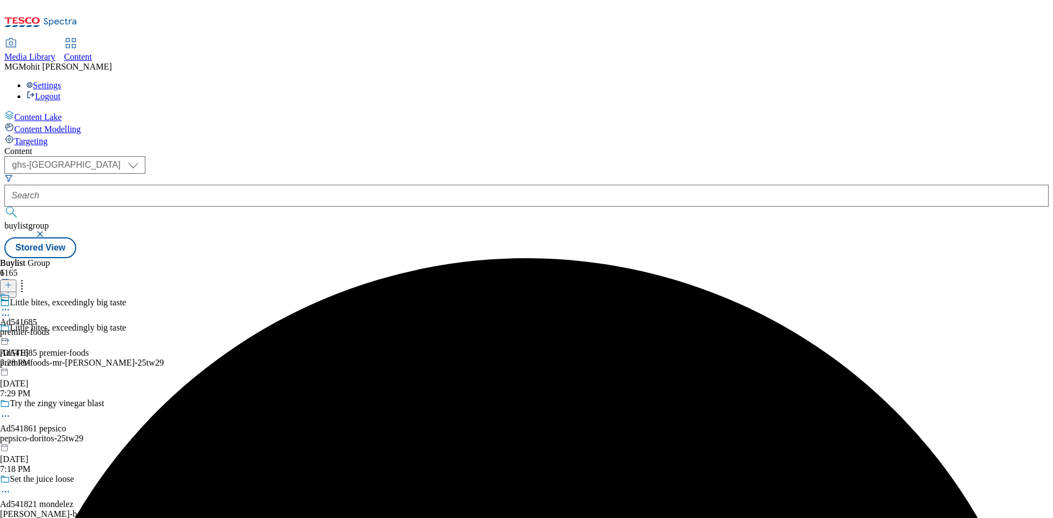
click at [49, 327] on div "premier-foods" at bounding box center [24, 332] width 49 height 10
click at [135, 292] on div "Premier Foods Ad541685 premier-foods-mr-kipling Sep 5, 2025 7:28 PM" at bounding box center [67, 330] width 135 height 76
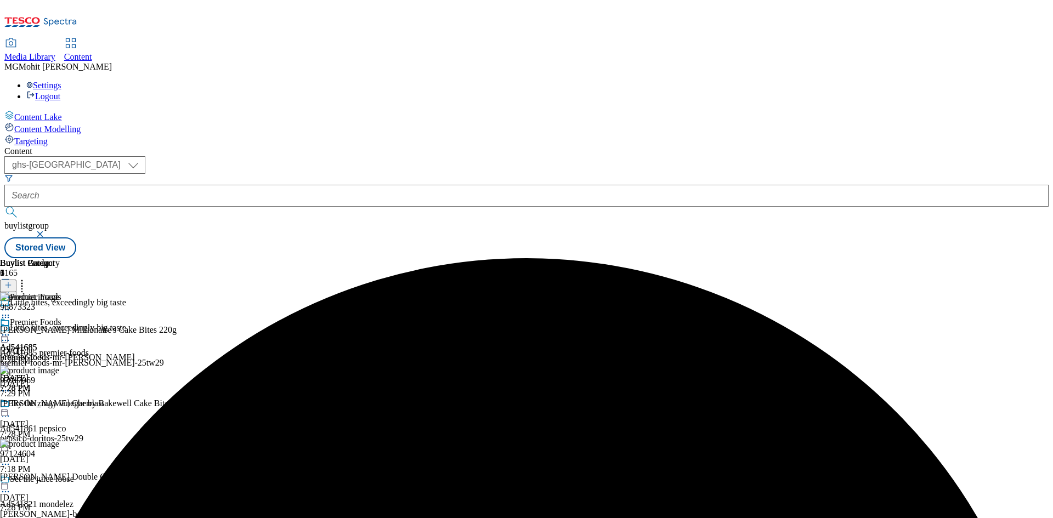
click at [11, 330] on icon at bounding box center [5, 335] width 11 height 11
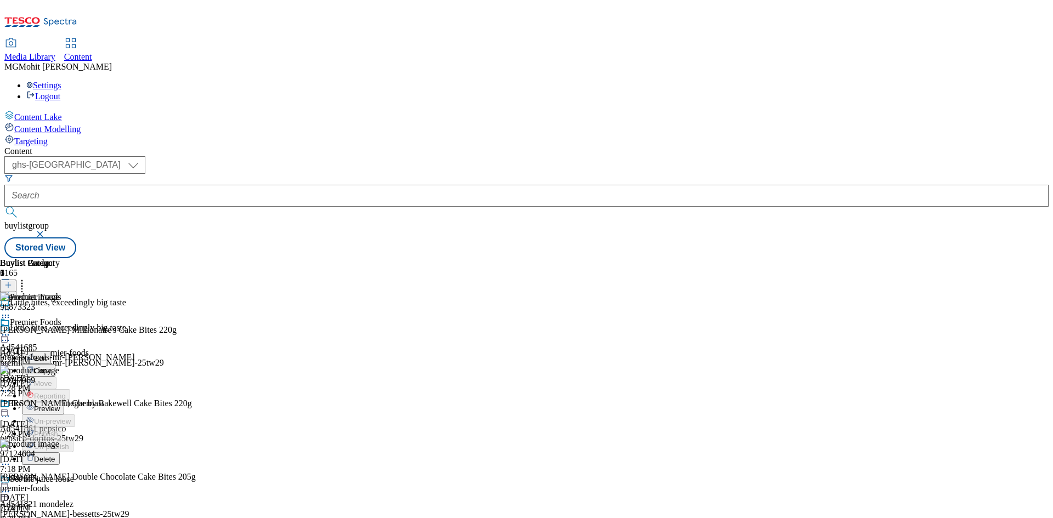
click at [60, 405] on span "Preview" at bounding box center [47, 409] width 26 height 8
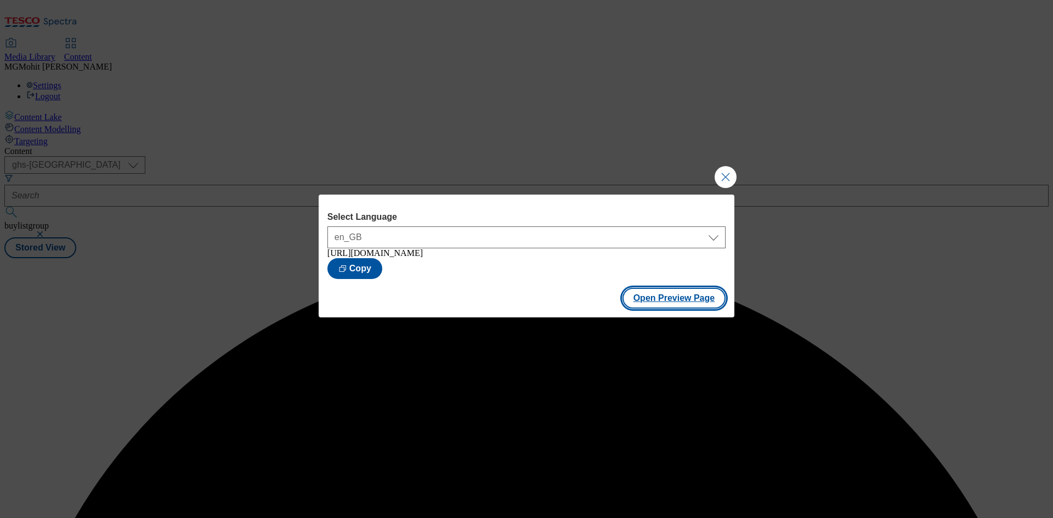
click at [652, 300] on button "Open Preview Page" at bounding box center [674, 298] width 104 height 21
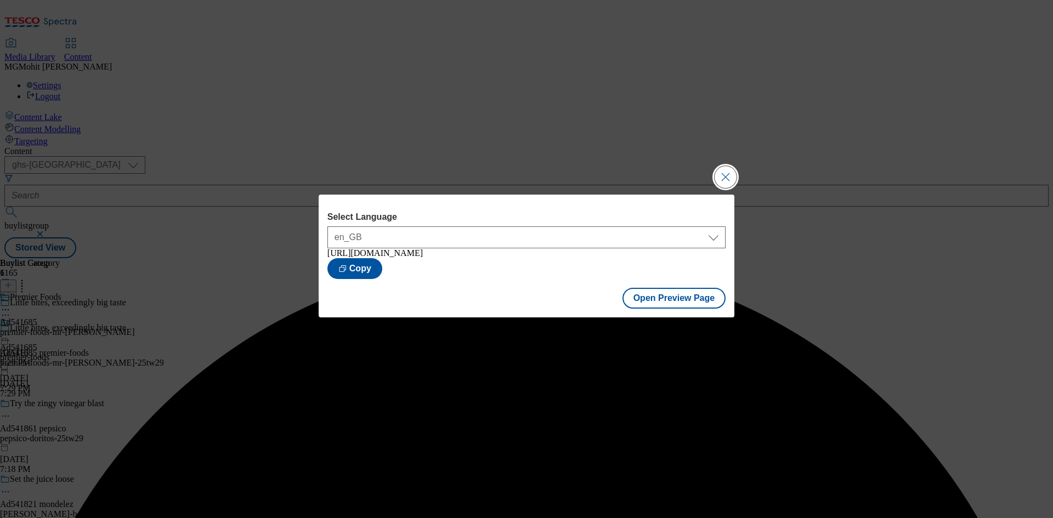
click at [726, 169] on button "Close Modal" at bounding box center [726, 177] width 22 height 22
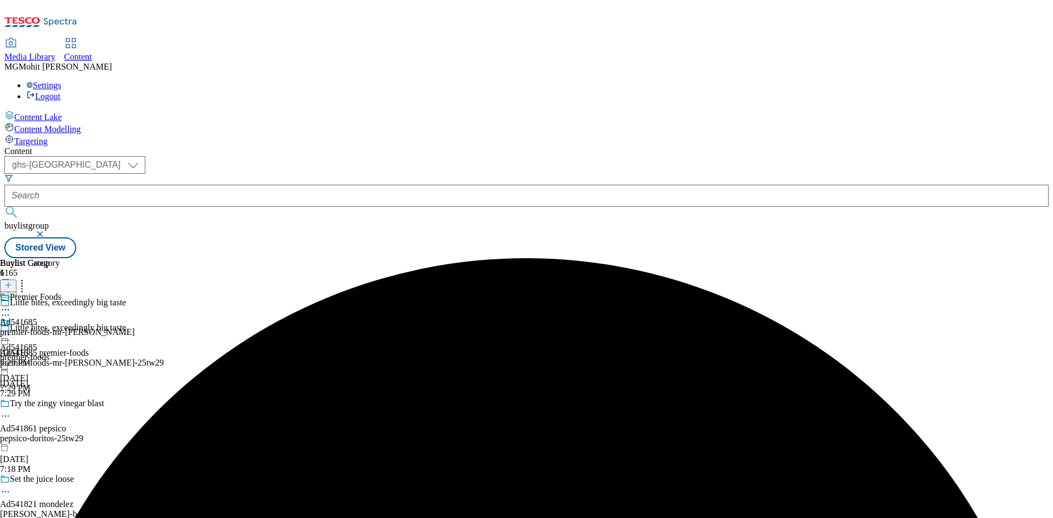
click at [11, 330] on icon at bounding box center [5, 335] width 11 height 11
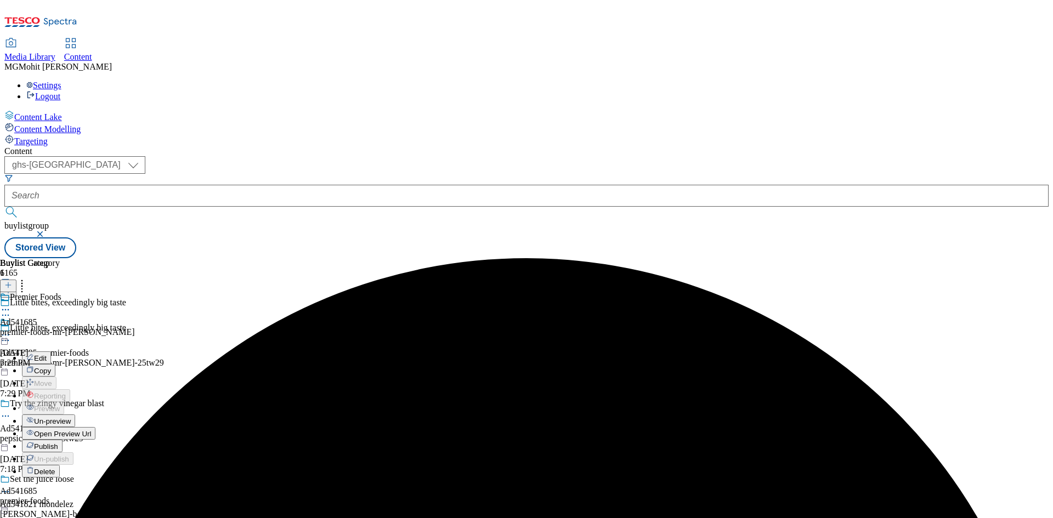
click at [58, 443] on span "Publish" at bounding box center [46, 447] width 24 height 8
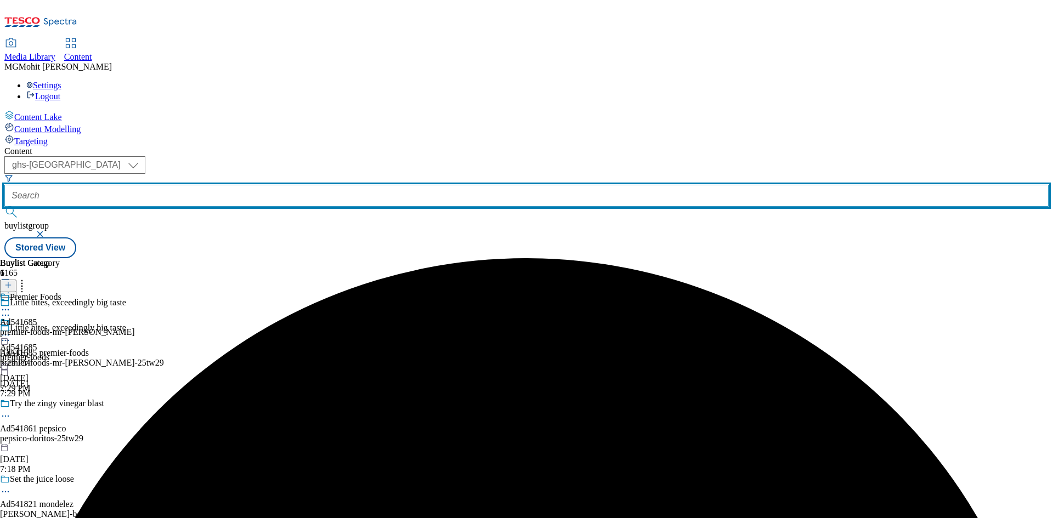
click at [252, 185] on input "text" at bounding box center [526, 196] width 1044 height 22
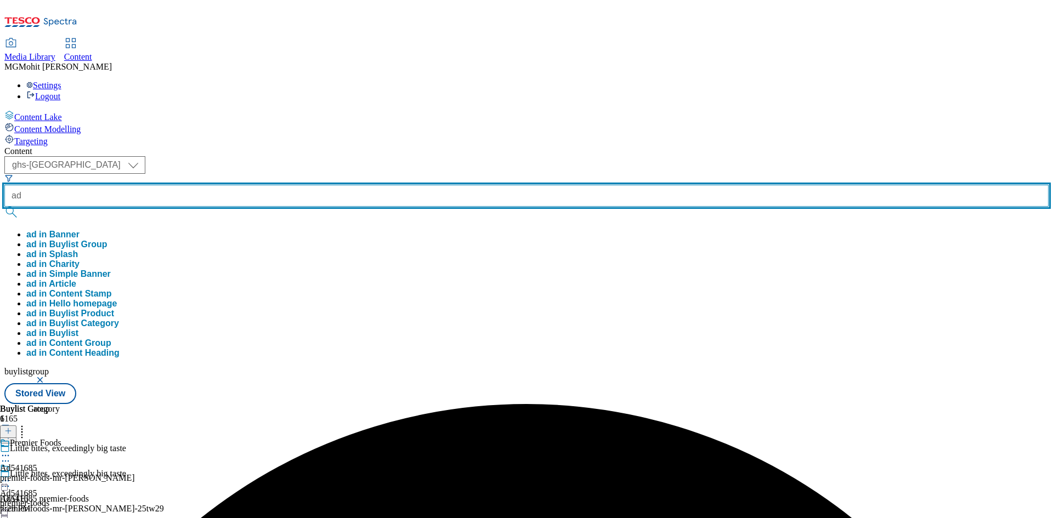
paste input "541867"
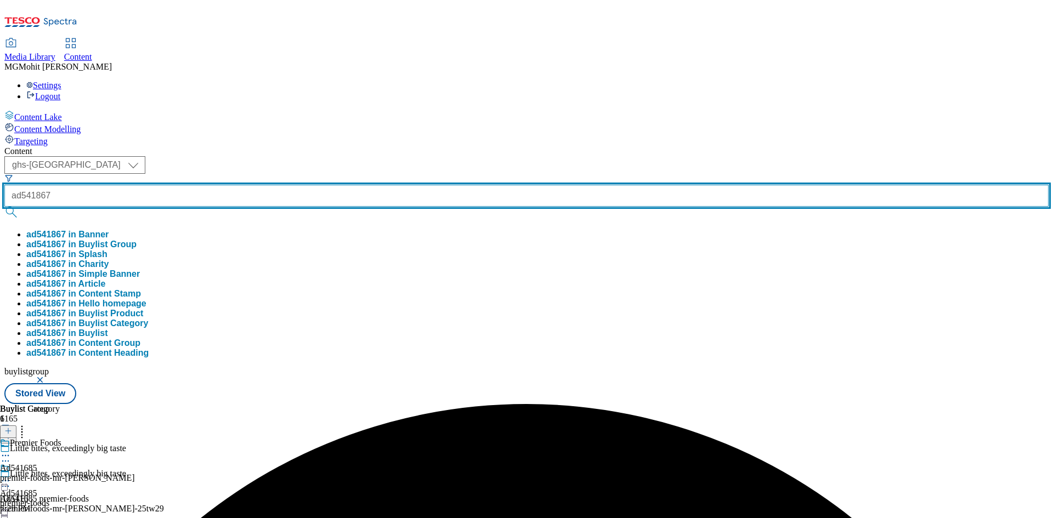
type input "ad541867"
click at [4, 207] on button "submit" at bounding box center [11, 212] width 15 height 11
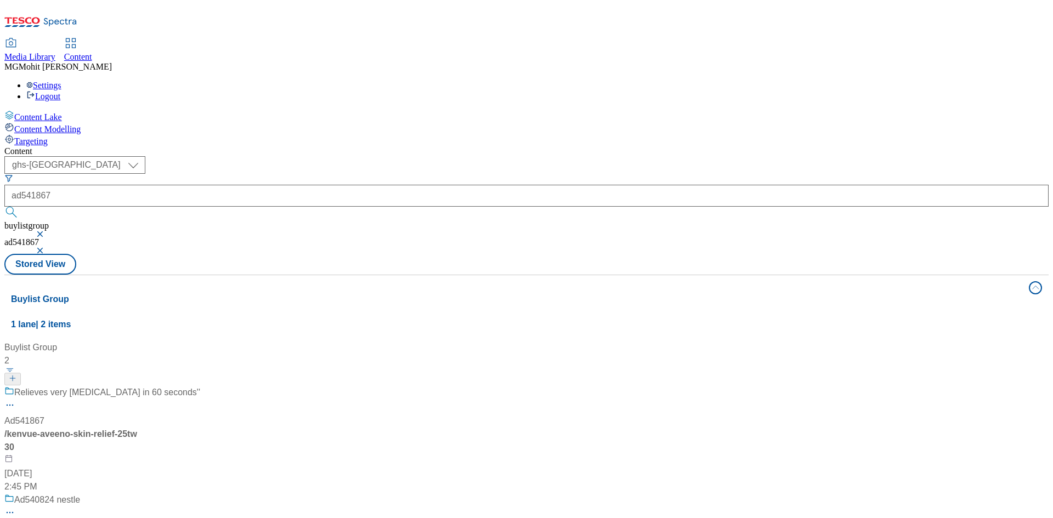
click at [200, 386] on div "Relieves very dry skin in 60 seconds'' Ad541867 / kenvue-aveeno-skin-relief-25t…" at bounding box center [102, 439] width 196 height 107
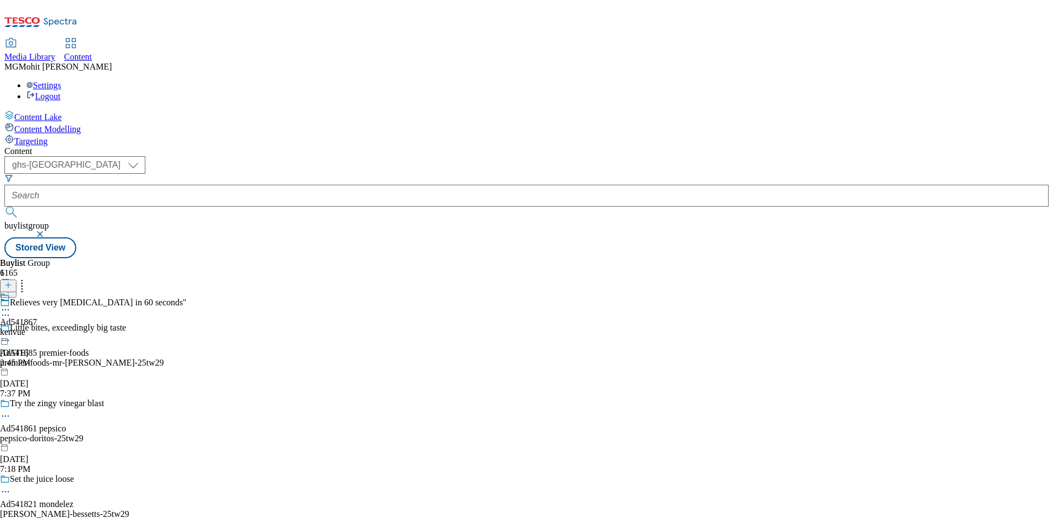
click at [186, 310] on div at bounding box center [93, 316] width 186 height 13
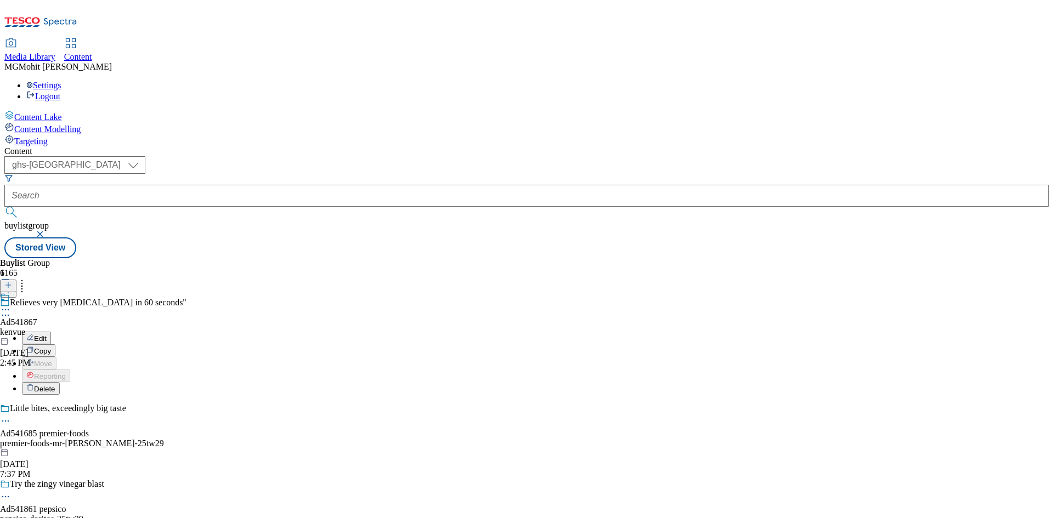
click at [47, 335] on span "Edit" at bounding box center [40, 339] width 13 height 8
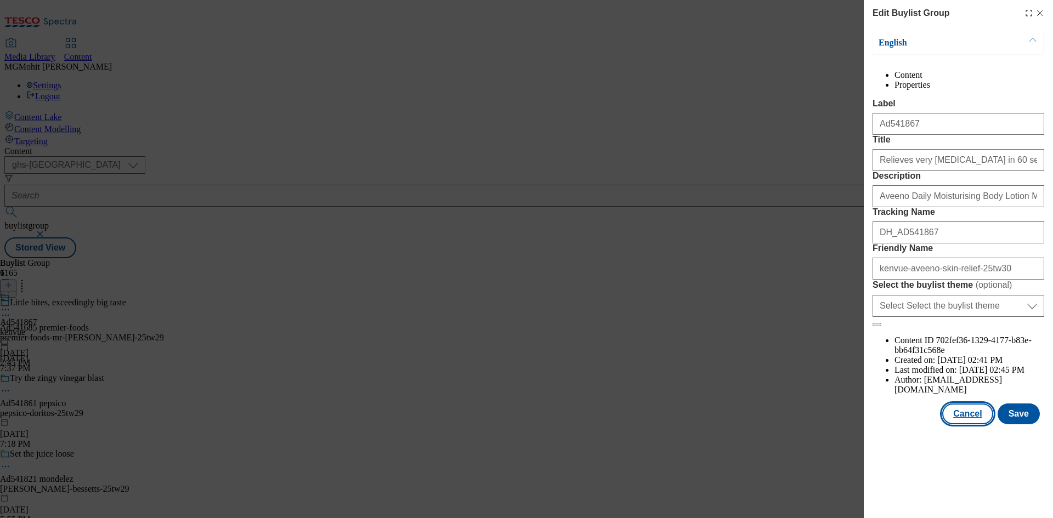
click at [975, 424] on button "Cancel" at bounding box center [967, 414] width 50 height 21
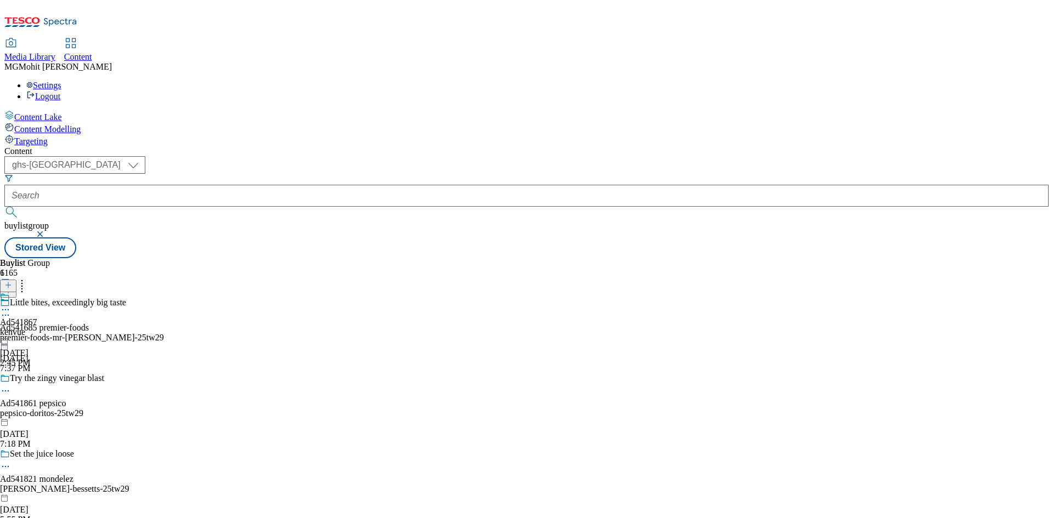
click at [37, 304] on div at bounding box center [18, 310] width 37 height 13
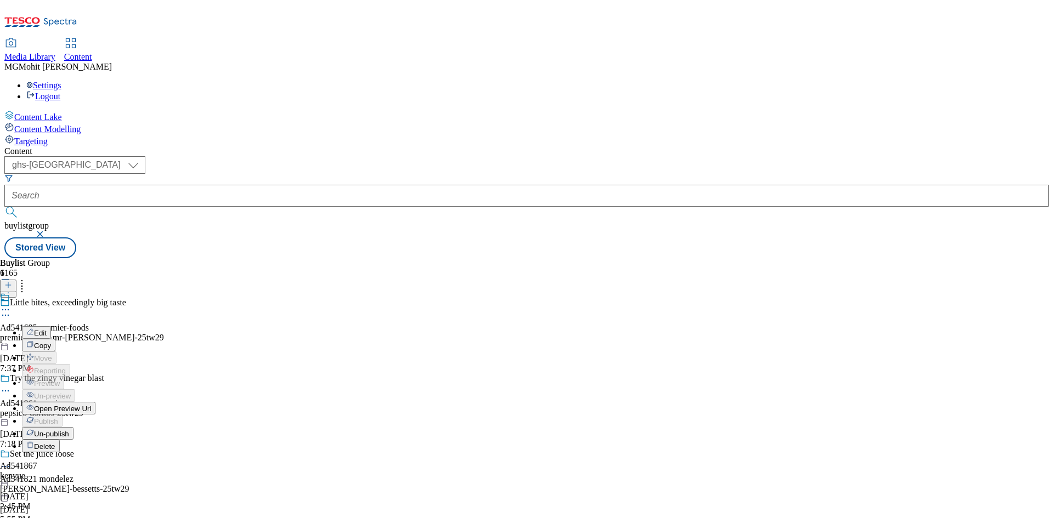
click at [91, 405] on span "Open Preview Url" at bounding box center [62, 409] width 57 height 8
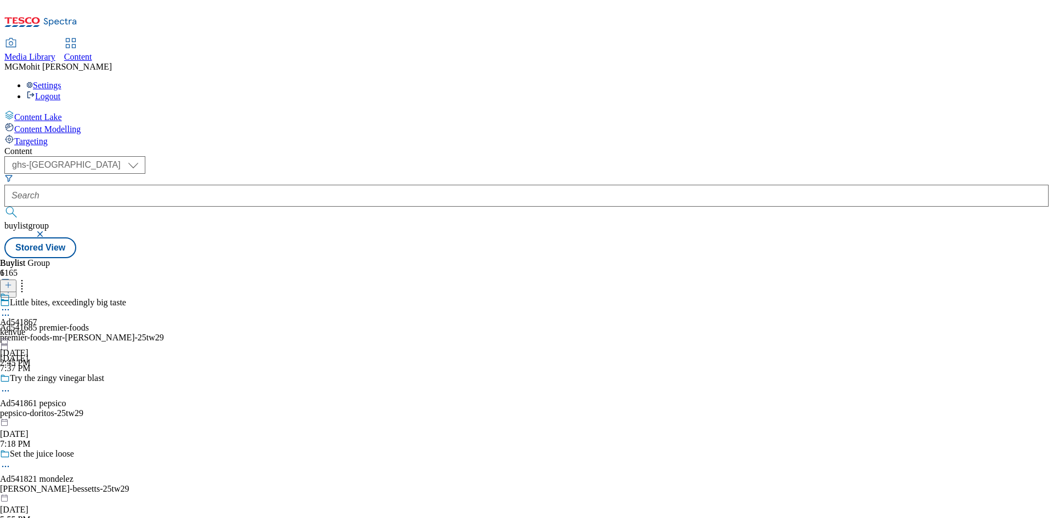
click at [11, 310] on icon at bounding box center [5, 315] width 11 height 11
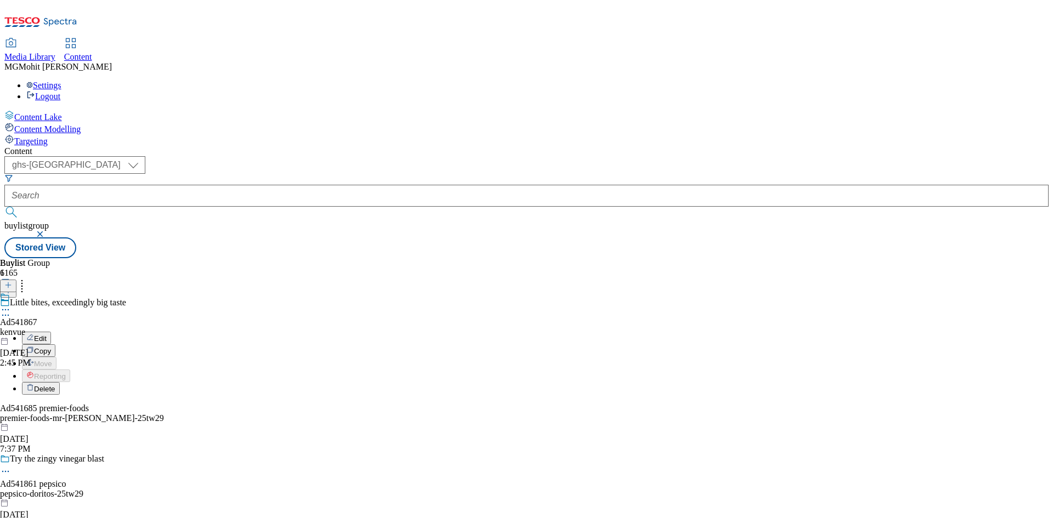
click at [11, 146] on div "Content Lake Content Modelling Targeting" at bounding box center [526, 128] width 1044 height 36
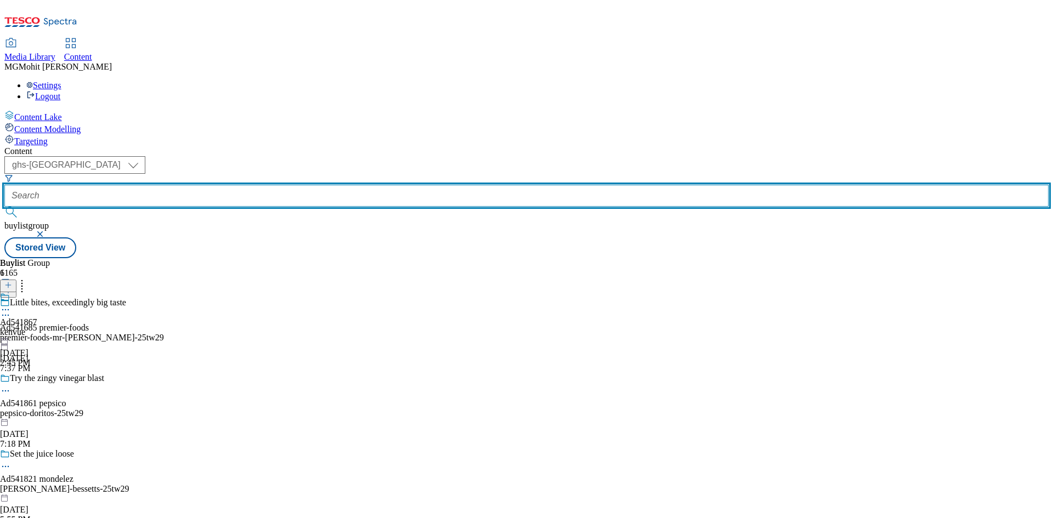
click at [256, 185] on input "text" at bounding box center [526, 196] width 1044 height 22
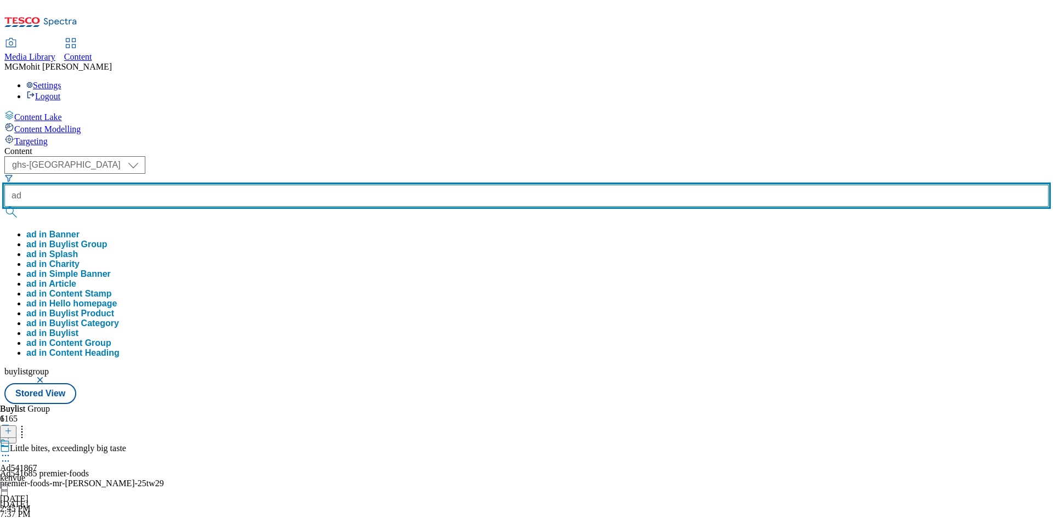
paste input "541867"
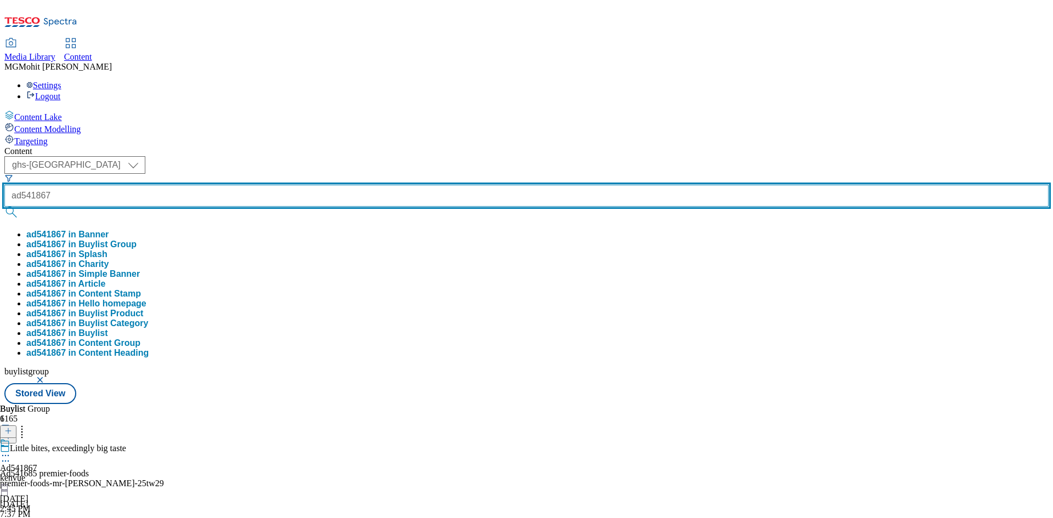
type input "ad541867"
click at [4, 207] on button "submit" at bounding box center [11, 212] width 15 height 11
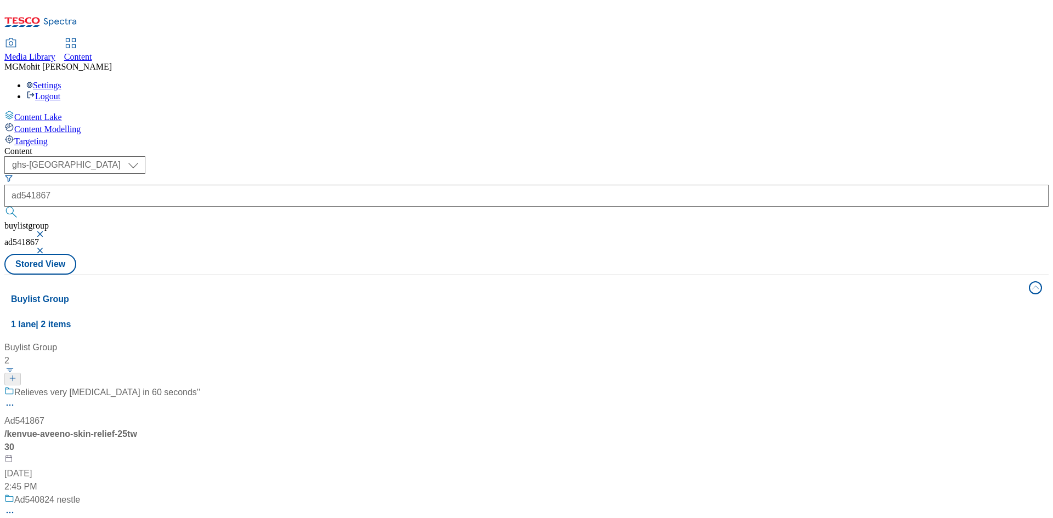
click at [200, 386] on div "Relieves very dry skin in 60 seconds''" at bounding box center [102, 400] width 196 height 29
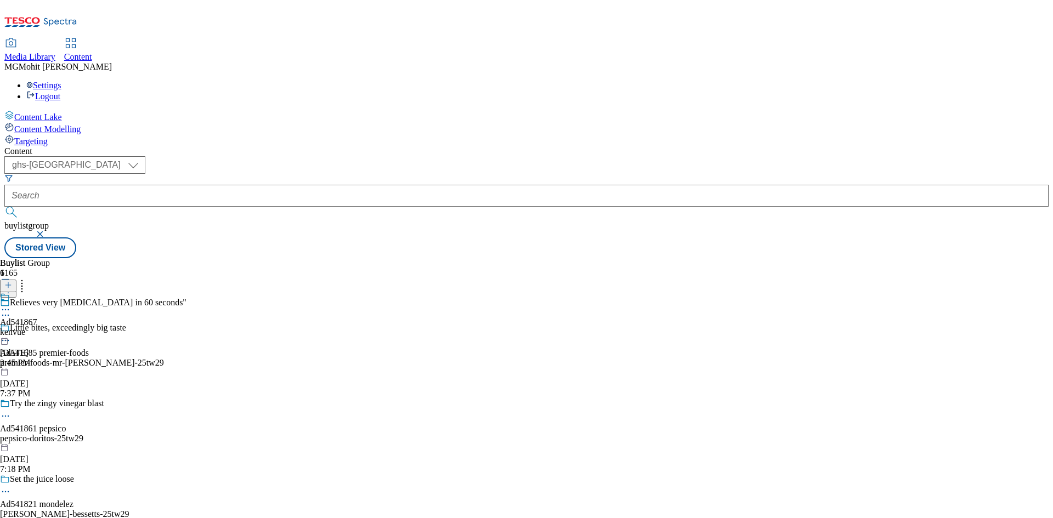
click at [11, 310] on icon at bounding box center [5, 315] width 11 height 11
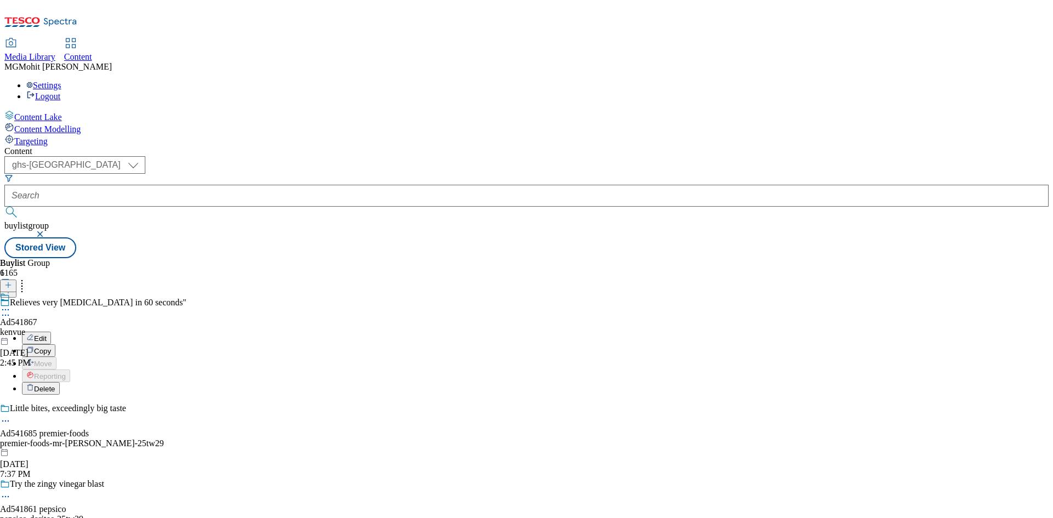
click at [47, 335] on span "Edit" at bounding box center [40, 339] width 13 height 8
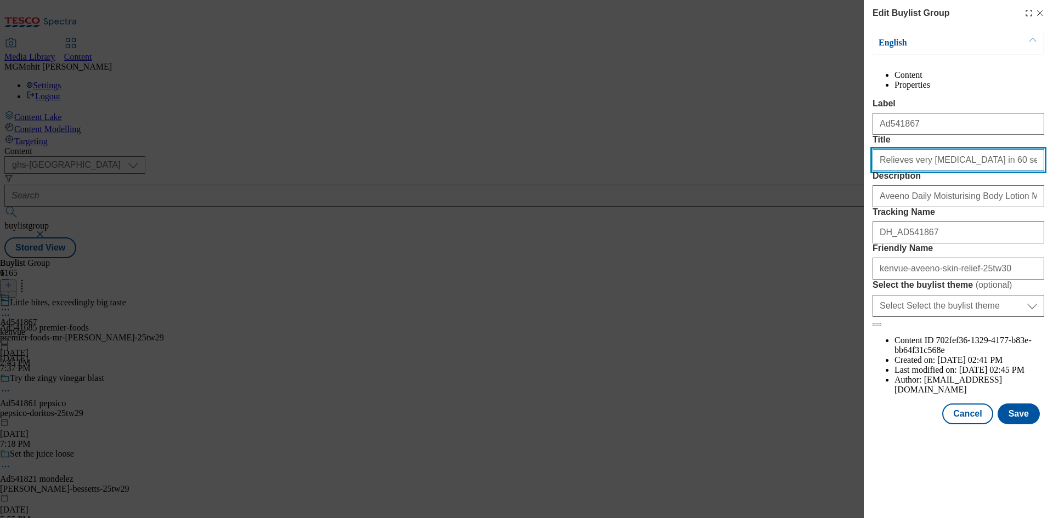
click at [998, 171] on input "Relieves very dry skin in 60 seconds''" at bounding box center [959, 160] width 172 height 22
type input "Relieves very dry skin in 60 seconds"
click at [1026, 424] on button "Save" at bounding box center [1019, 414] width 42 height 21
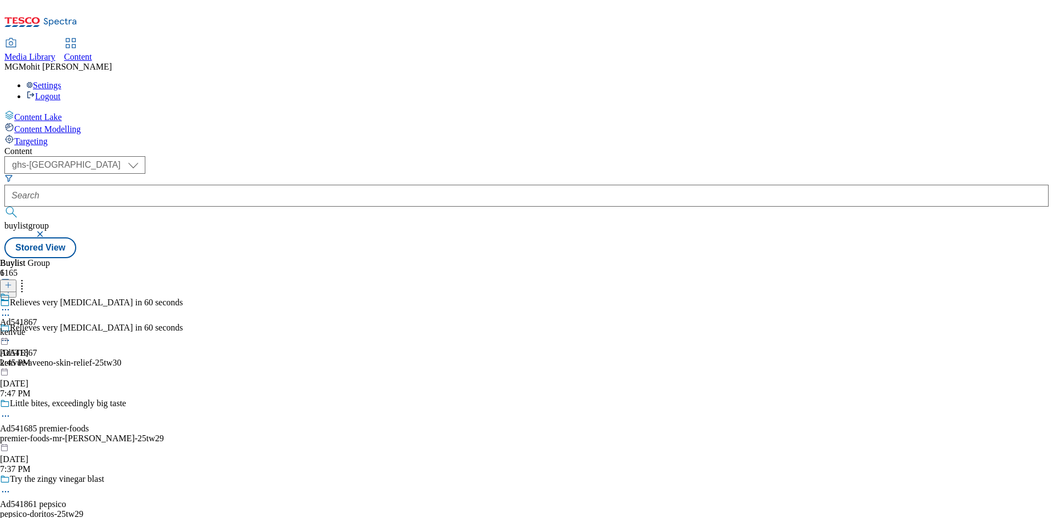
click at [11, 304] on icon at bounding box center [5, 309] width 11 height 11
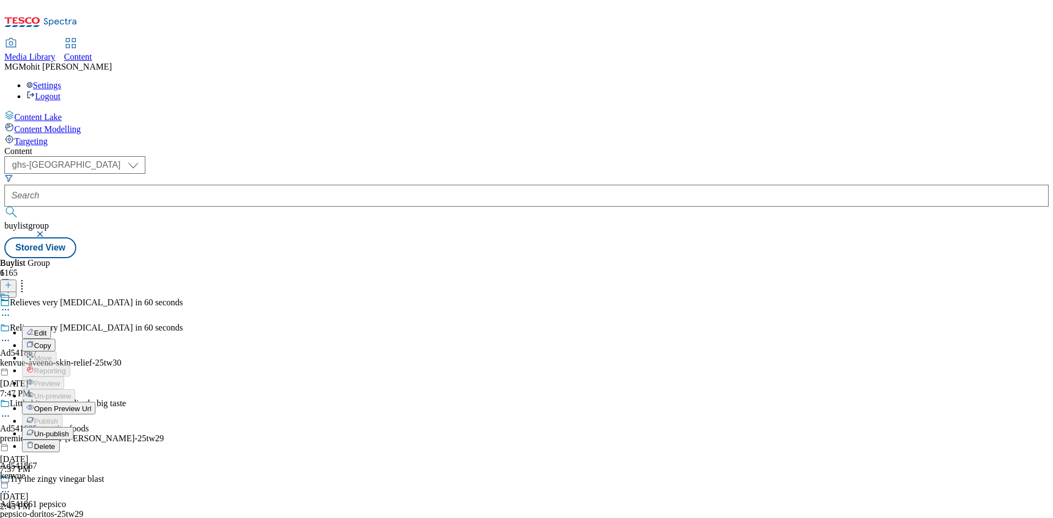
click at [91, 405] on span "Open Preview Url" at bounding box center [62, 409] width 57 height 8
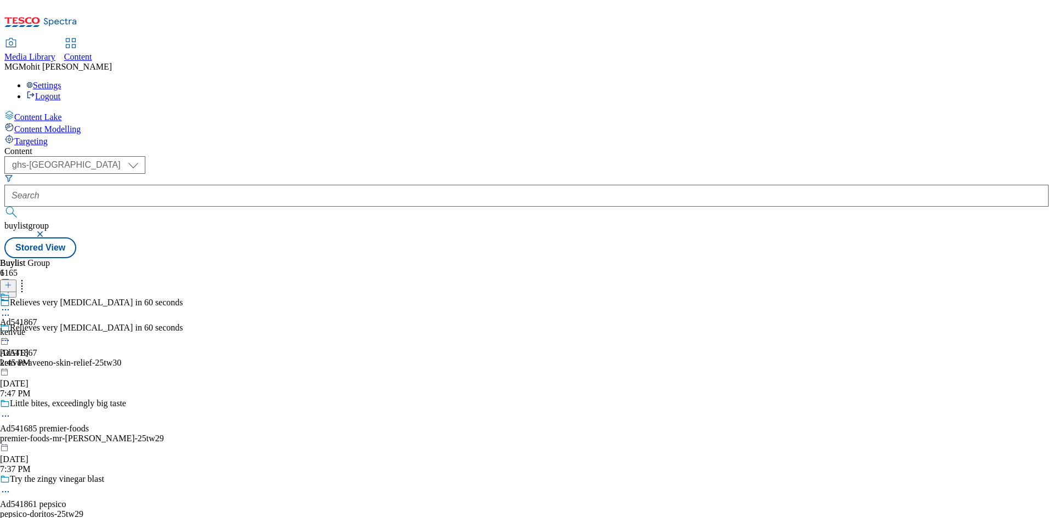
click at [11, 304] on icon at bounding box center [5, 309] width 11 height 11
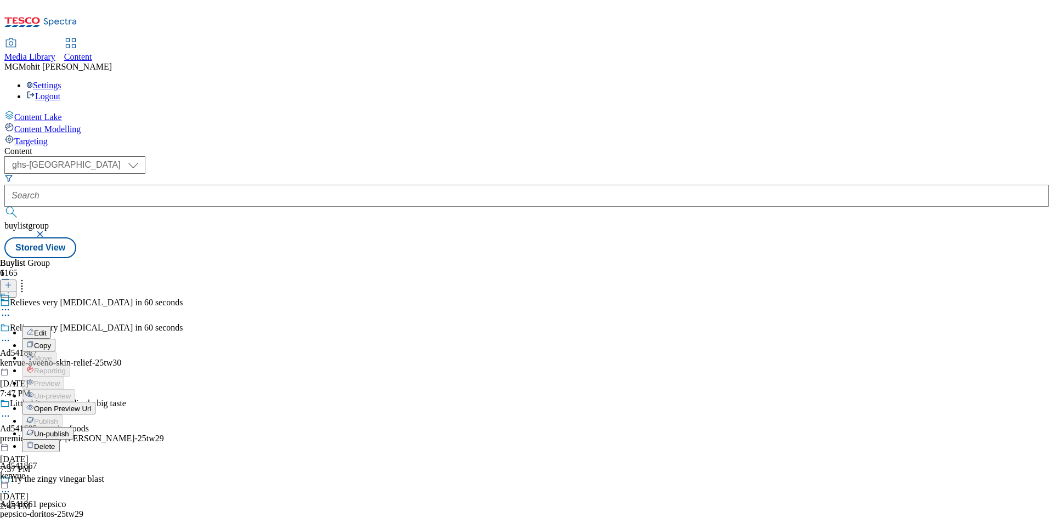
click at [11, 335] on icon at bounding box center [5, 340] width 11 height 11
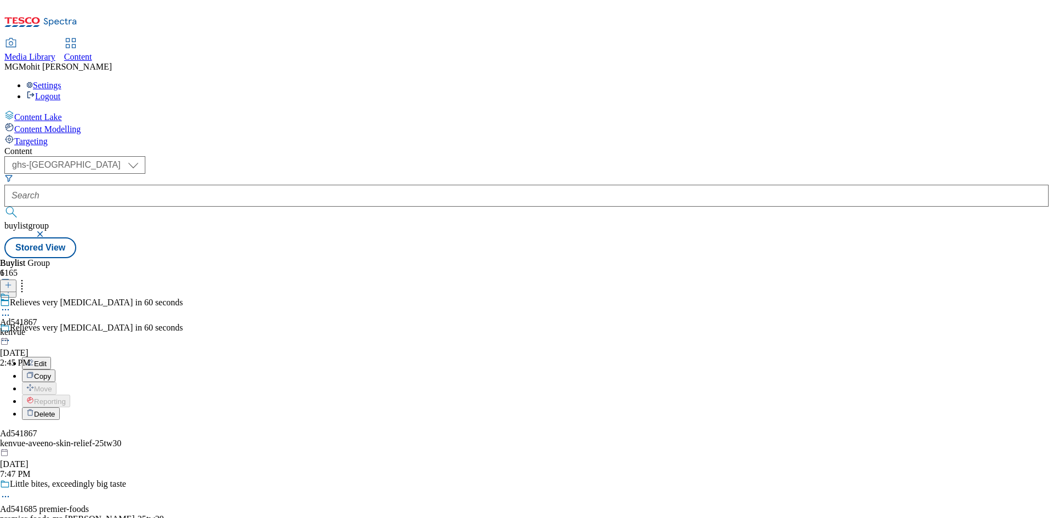
click at [47, 360] on span "Edit" at bounding box center [40, 364] width 13 height 8
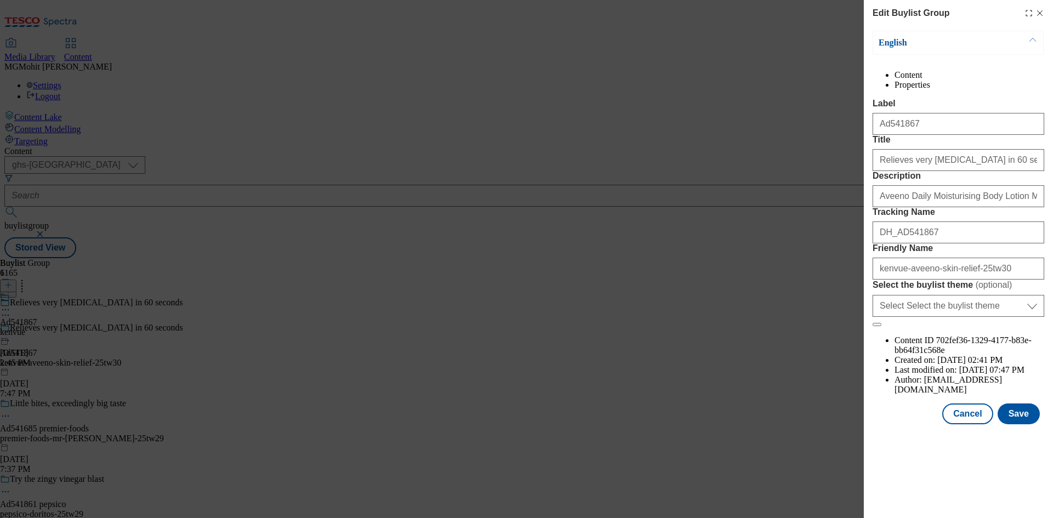
click at [999, 424] on div "Cancel Save" at bounding box center [959, 414] width 172 height 21
click at [1015, 424] on button "Save" at bounding box center [1019, 414] width 42 height 21
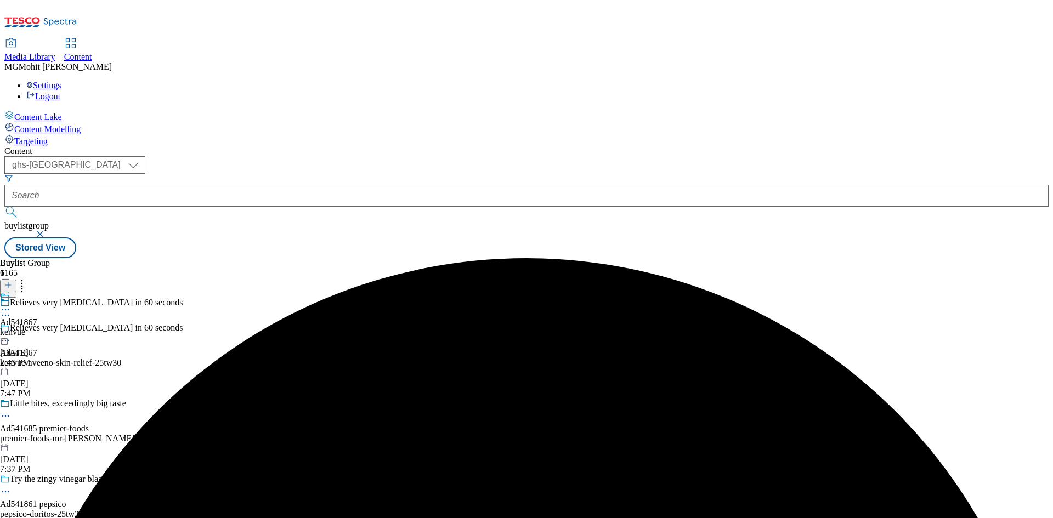
click at [11, 304] on icon at bounding box center [5, 309] width 11 height 11
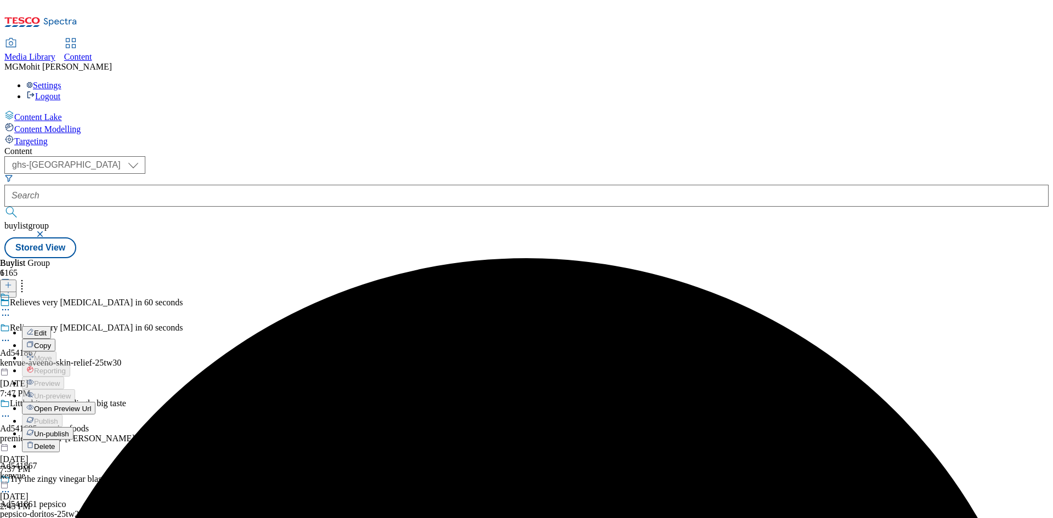
click at [95, 427] on li "Un-publish" at bounding box center [58, 433] width 73 height 13
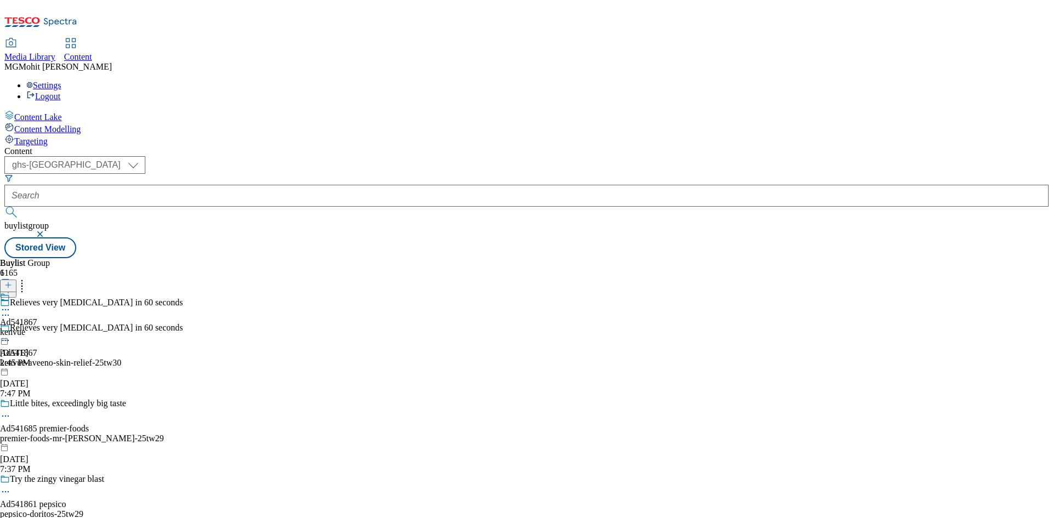
click at [37, 304] on div at bounding box center [18, 310] width 37 height 13
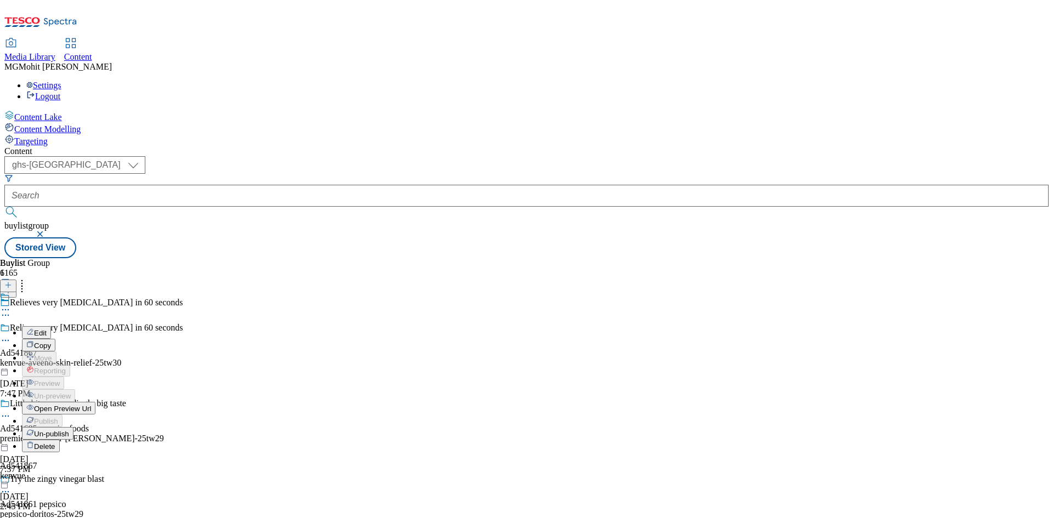
click at [73, 427] on button "Un-publish" at bounding box center [48, 433] width 52 height 13
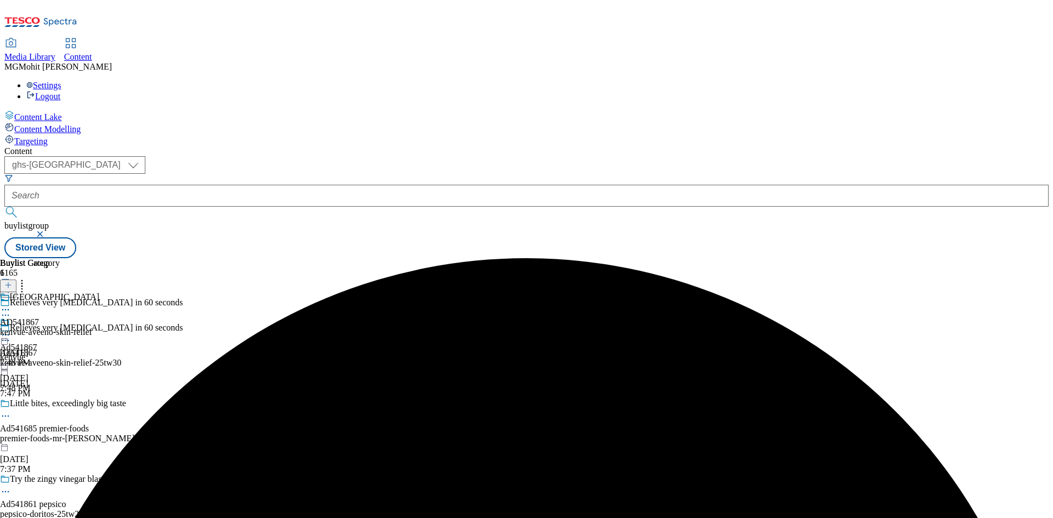
click at [11, 330] on icon at bounding box center [5, 335] width 11 height 11
click at [71, 417] on span "Un-preview" at bounding box center [52, 421] width 37 height 8
click at [11, 330] on icon at bounding box center [5, 335] width 11 height 11
click at [60, 405] on span "Preview" at bounding box center [47, 409] width 26 height 8
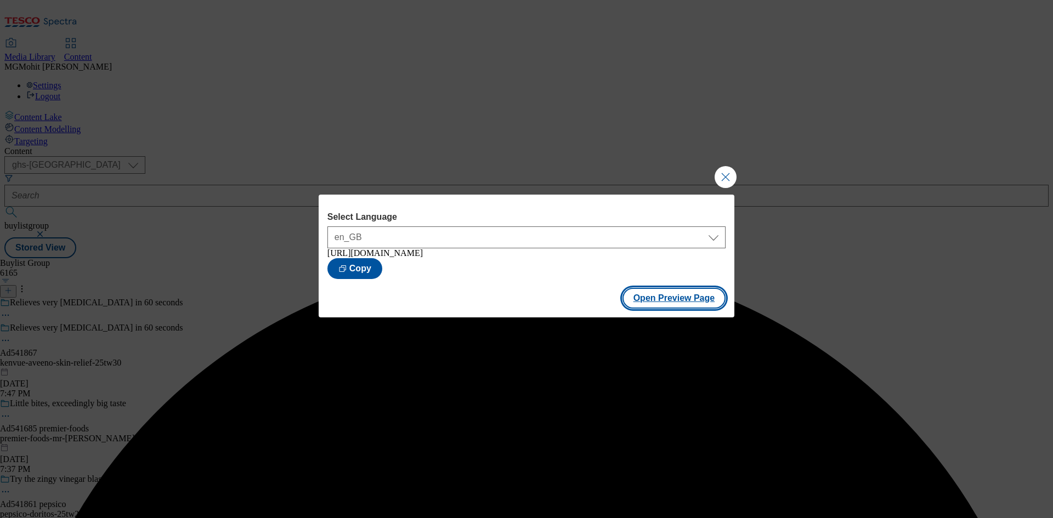
click at [678, 296] on button "Open Preview Page" at bounding box center [674, 298] width 104 height 21
click at [728, 171] on button "Close Modal" at bounding box center [726, 177] width 22 height 22
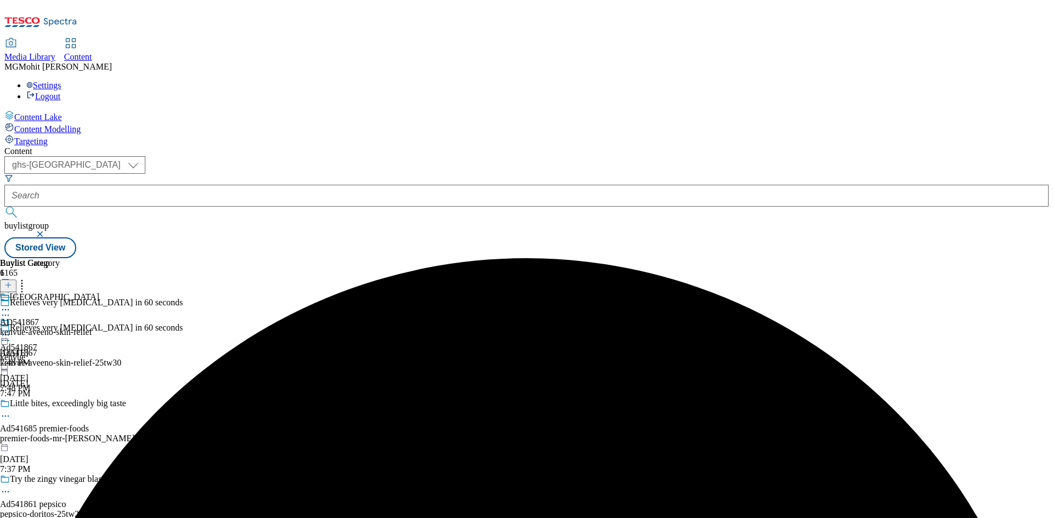
click at [11, 330] on icon at bounding box center [5, 335] width 11 height 11
click at [58, 443] on span "Publish" at bounding box center [46, 447] width 24 height 8
